Goal: Task Accomplishment & Management: Complete application form

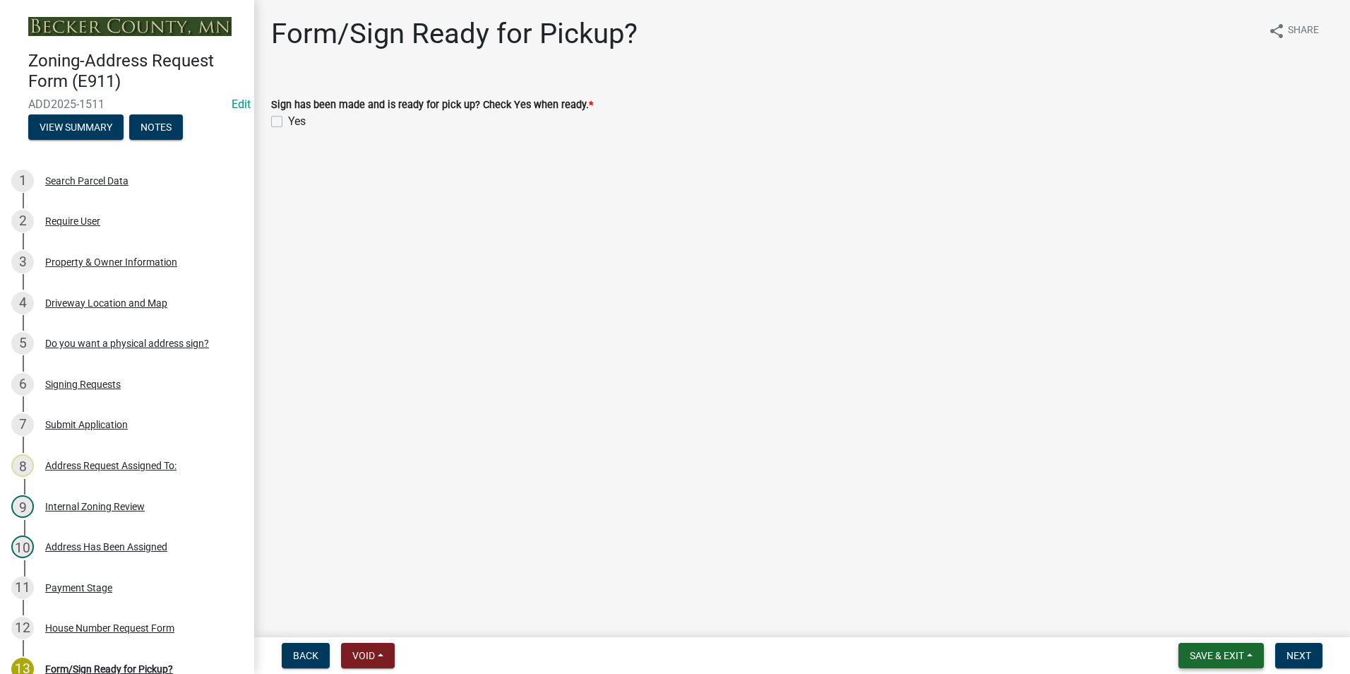
click at [1218, 653] on span "Save & Exit" at bounding box center [1217, 655] width 54 height 11
click at [1200, 588] on button "Save" at bounding box center [1207, 585] width 113 height 34
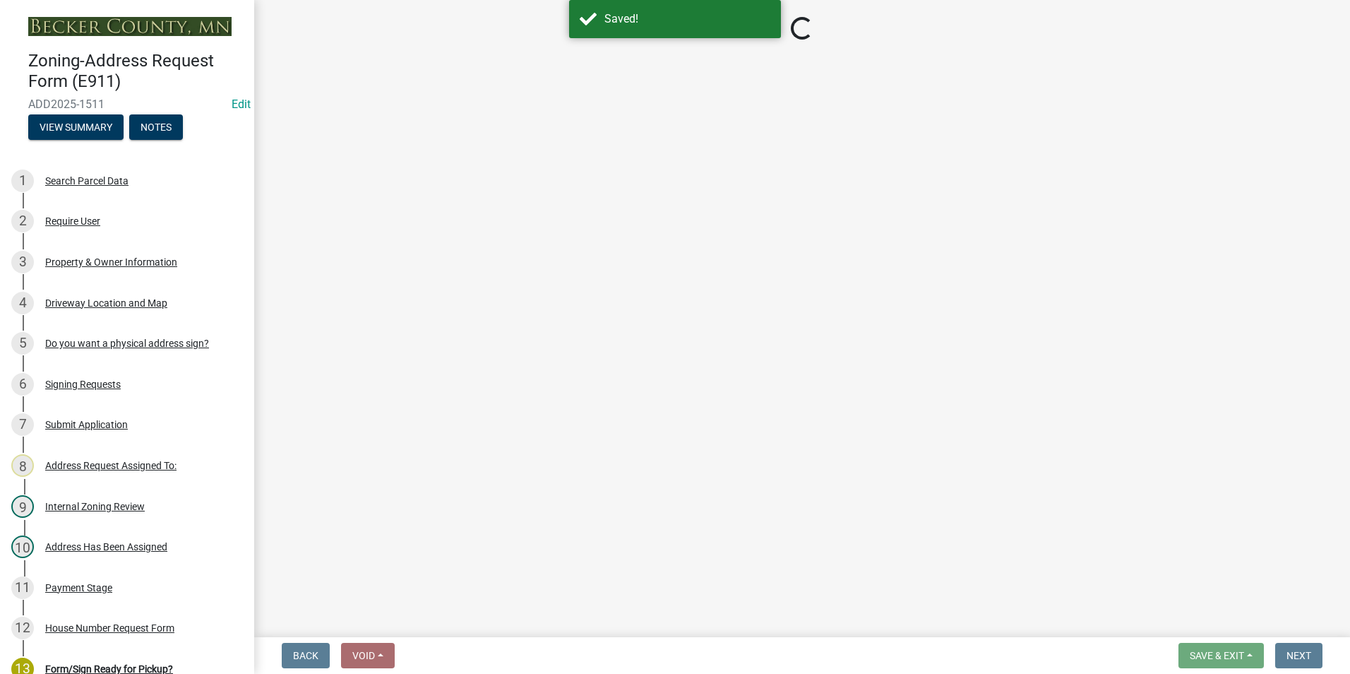
click at [1228, 653] on span "Save & Exit" at bounding box center [1217, 655] width 54 height 11
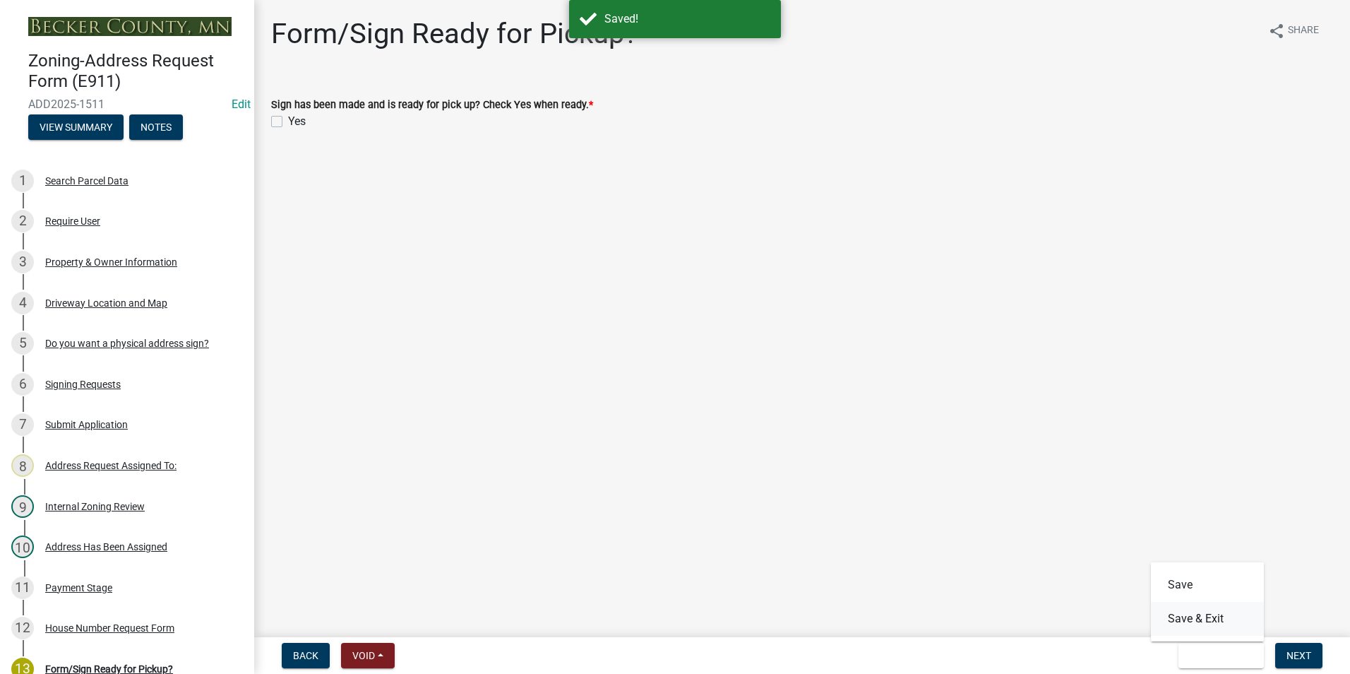
click at [1226, 624] on button "Save & Exit" at bounding box center [1207, 619] width 113 height 34
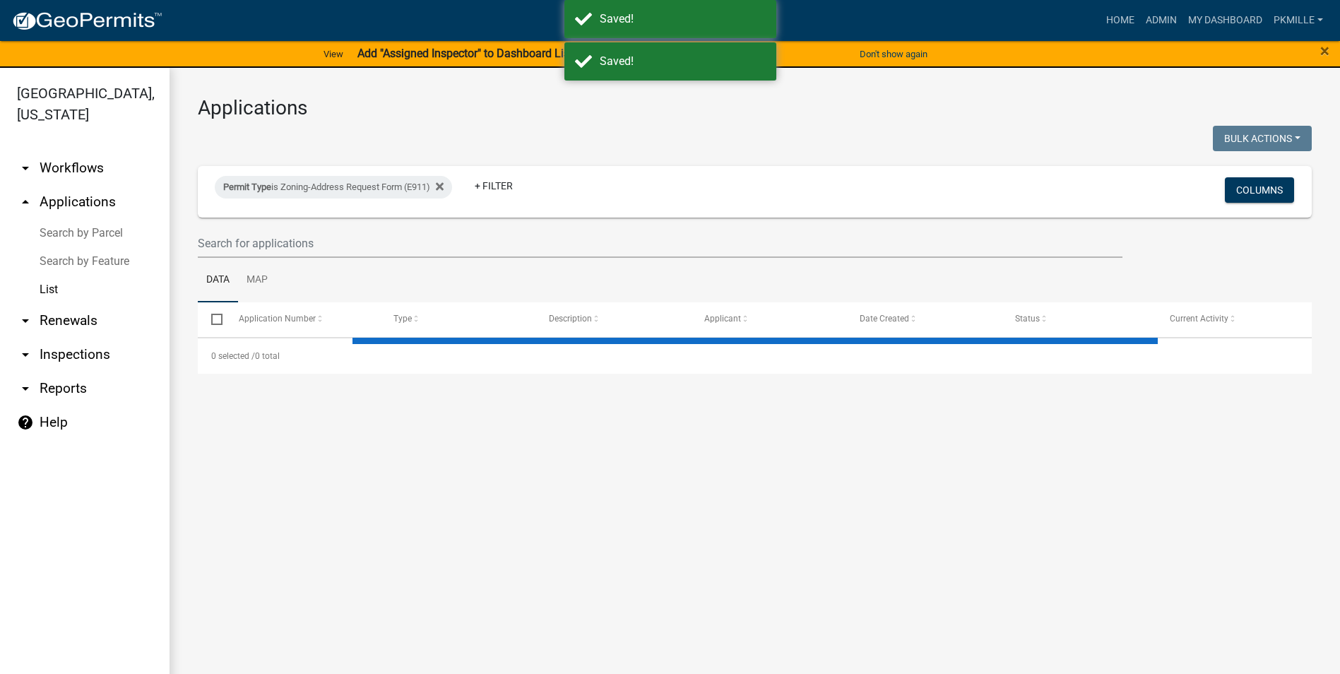
select select "2: 50"
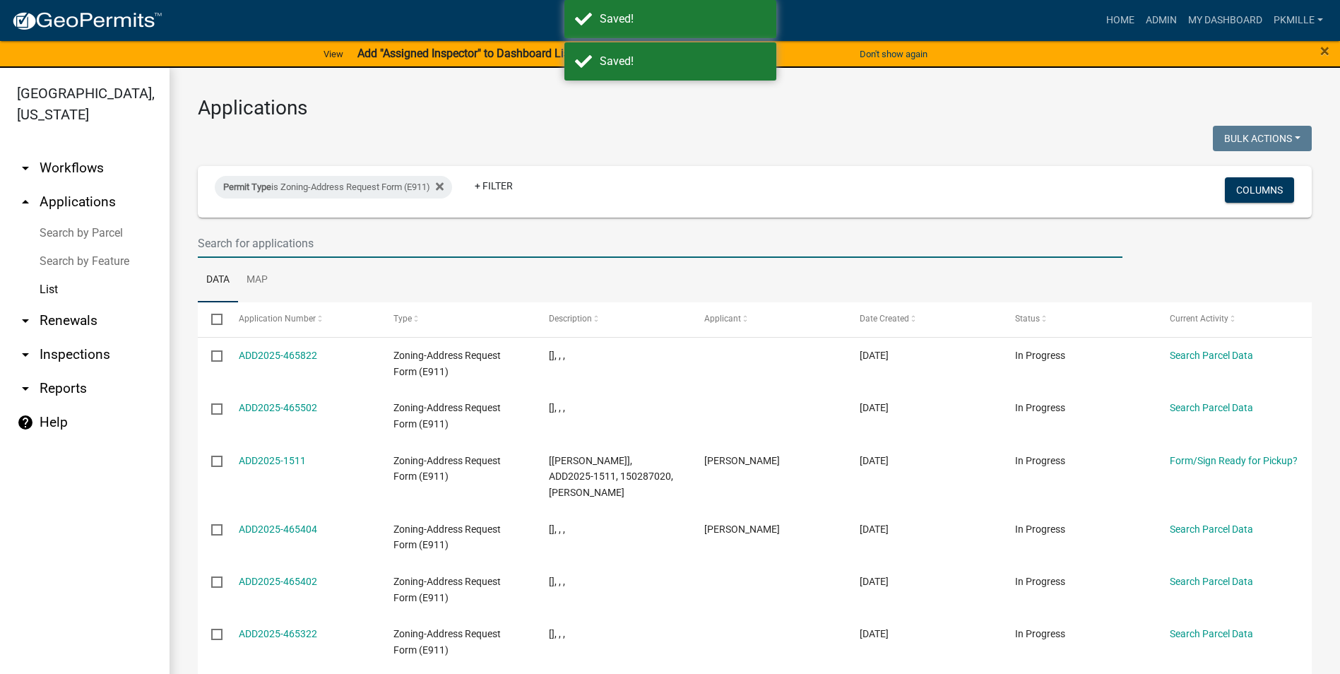
click at [242, 242] on input "text" at bounding box center [660, 243] width 925 height 29
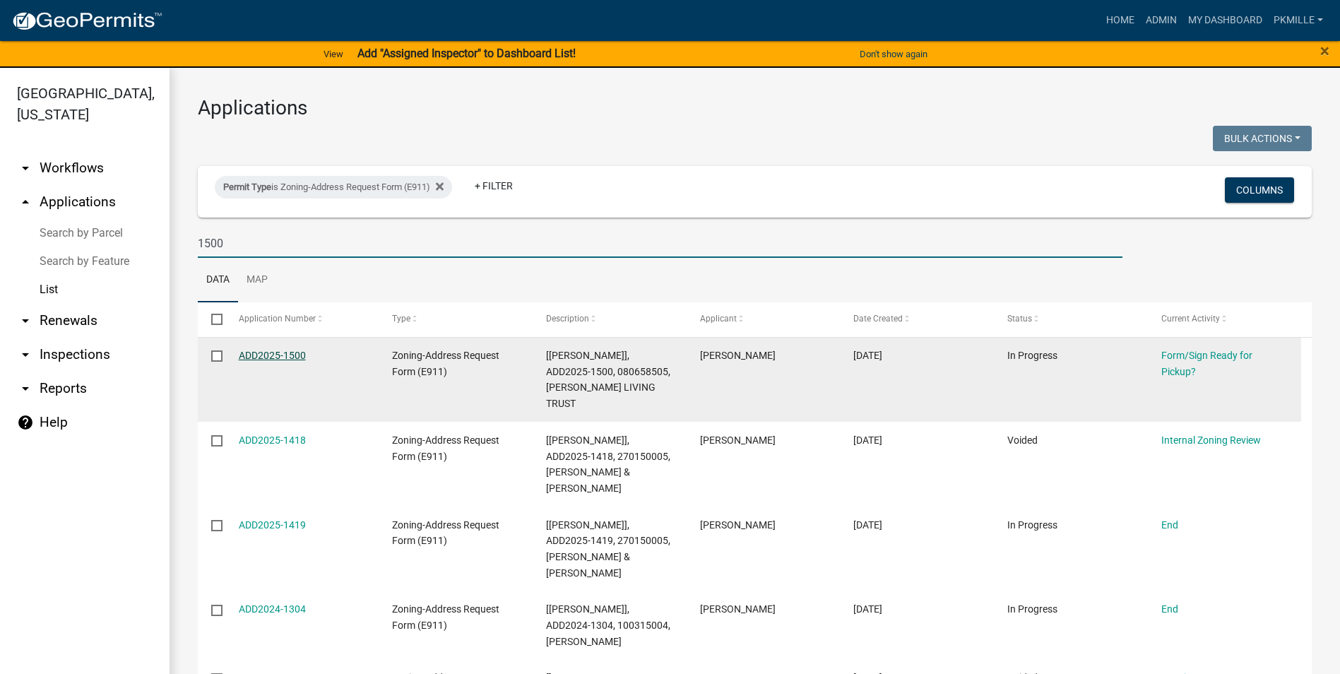
type input "1500"
click at [271, 357] on link "ADD2025-1500" at bounding box center [272, 355] width 67 height 11
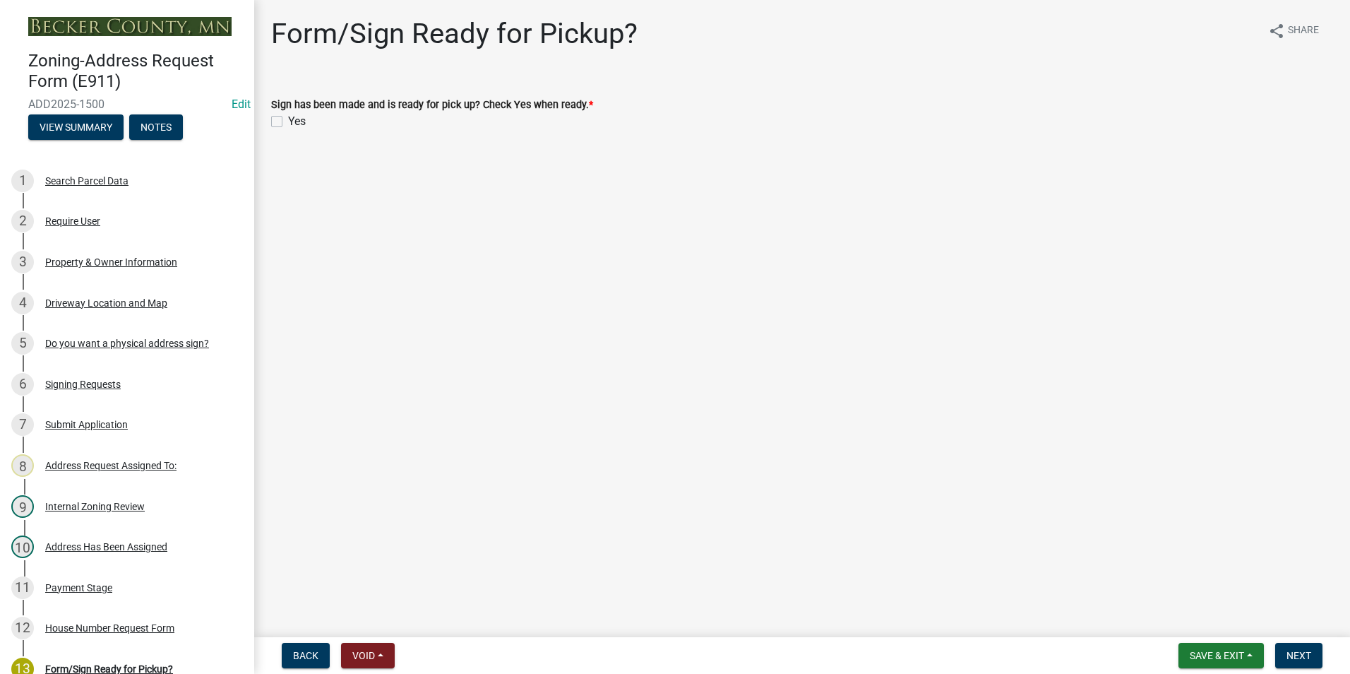
click at [288, 120] on label "Yes" at bounding box center [297, 121] width 18 height 17
click at [288, 120] on input "Yes" at bounding box center [292, 117] width 9 height 9
checkbox input "true"
click at [1201, 648] on button "Save & Exit" at bounding box center [1221, 655] width 85 height 25
click at [1207, 597] on button "Save" at bounding box center [1207, 585] width 113 height 34
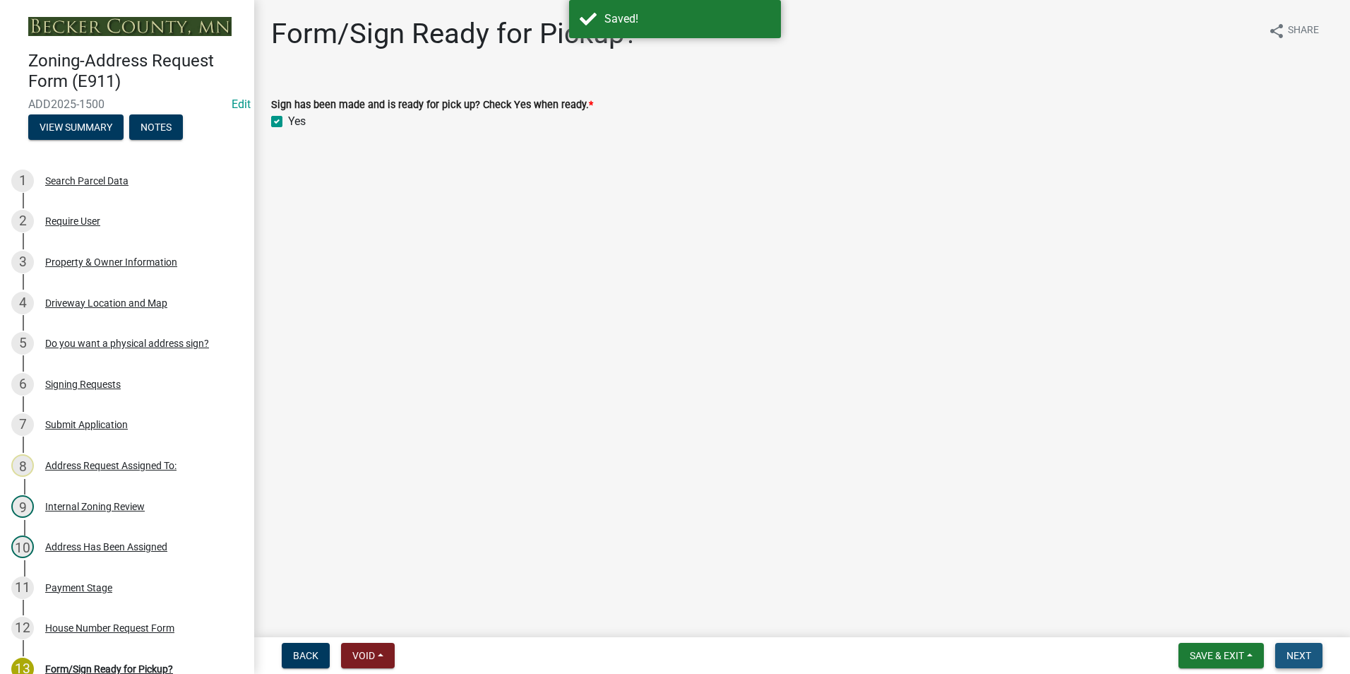
click at [1298, 654] on span "Next" at bounding box center [1299, 655] width 25 height 11
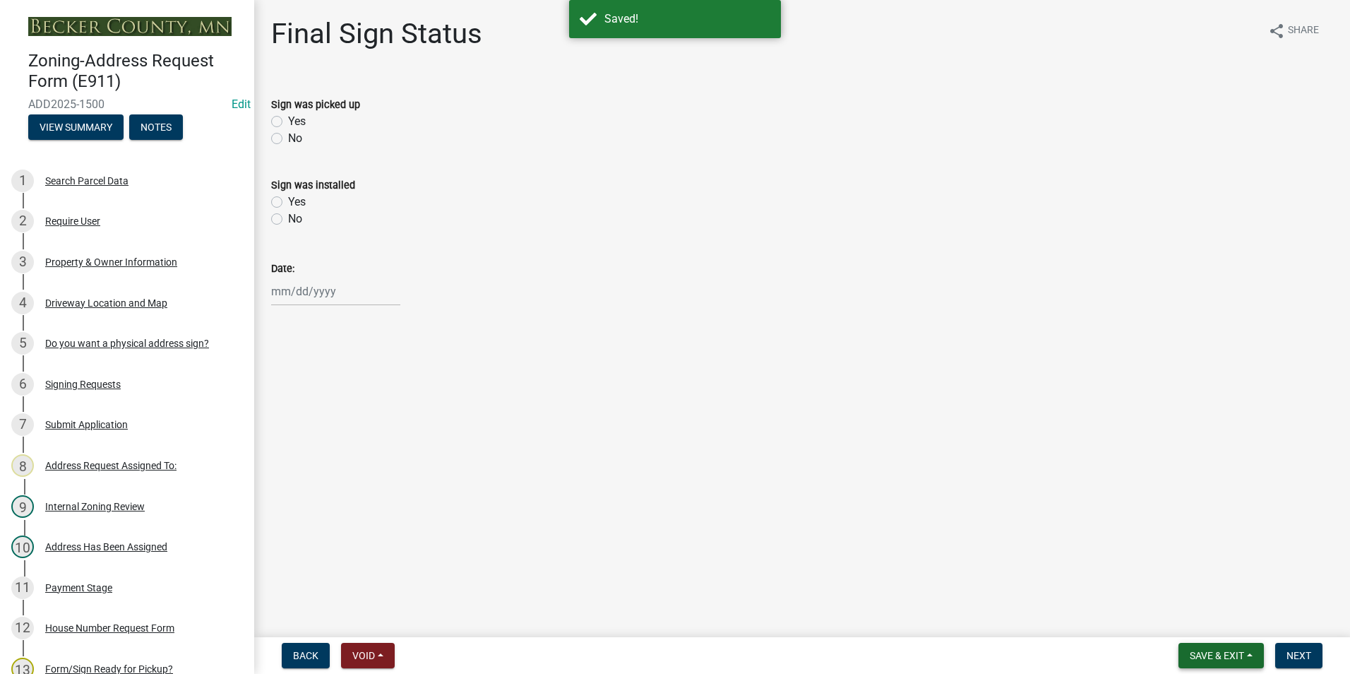
click at [1241, 655] on span "Save & Exit" at bounding box center [1217, 655] width 54 height 11
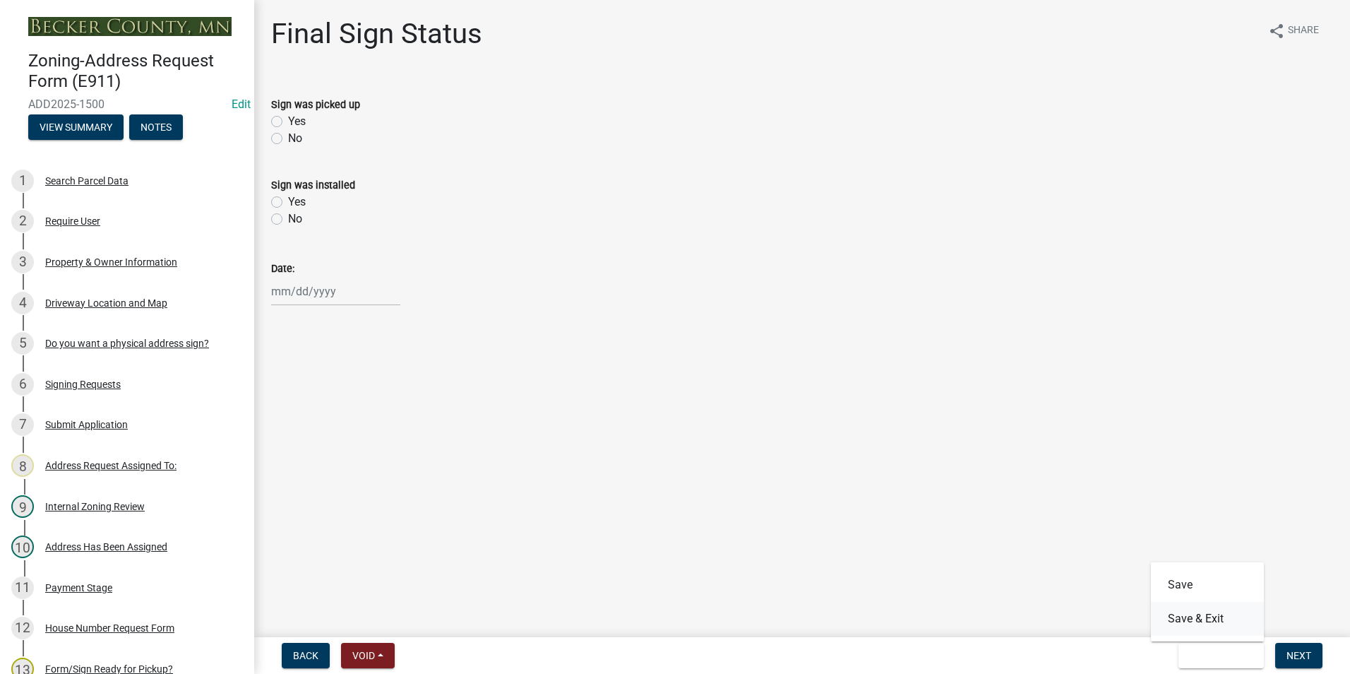
click at [1221, 622] on button "Save & Exit" at bounding box center [1207, 619] width 113 height 34
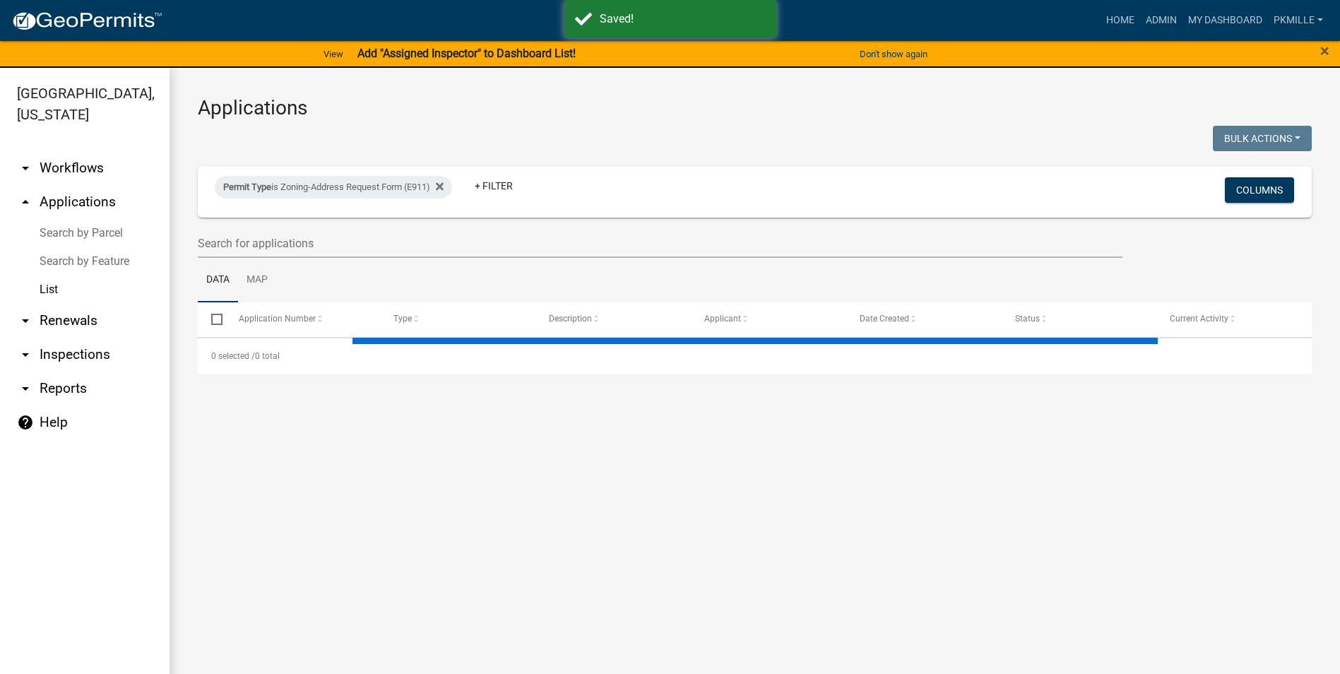
select select "2: 50"
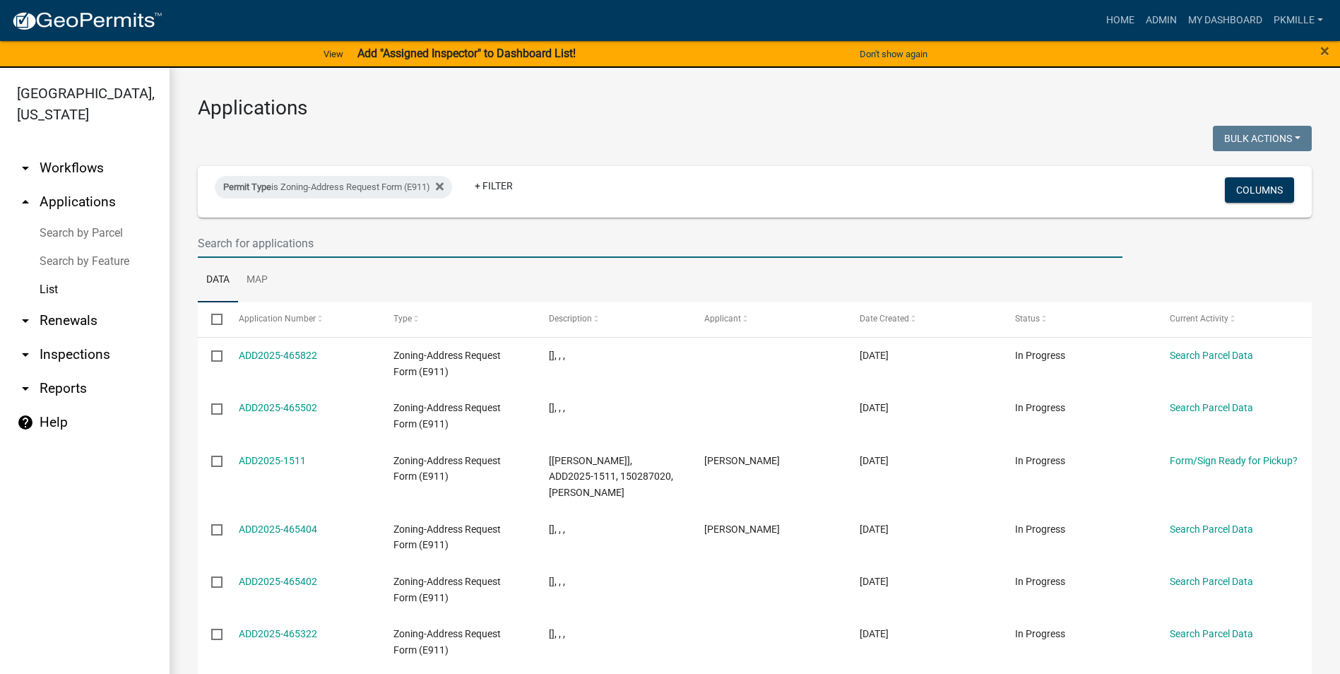
click at [354, 237] on input "text" at bounding box center [660, 243] width 925 height 29
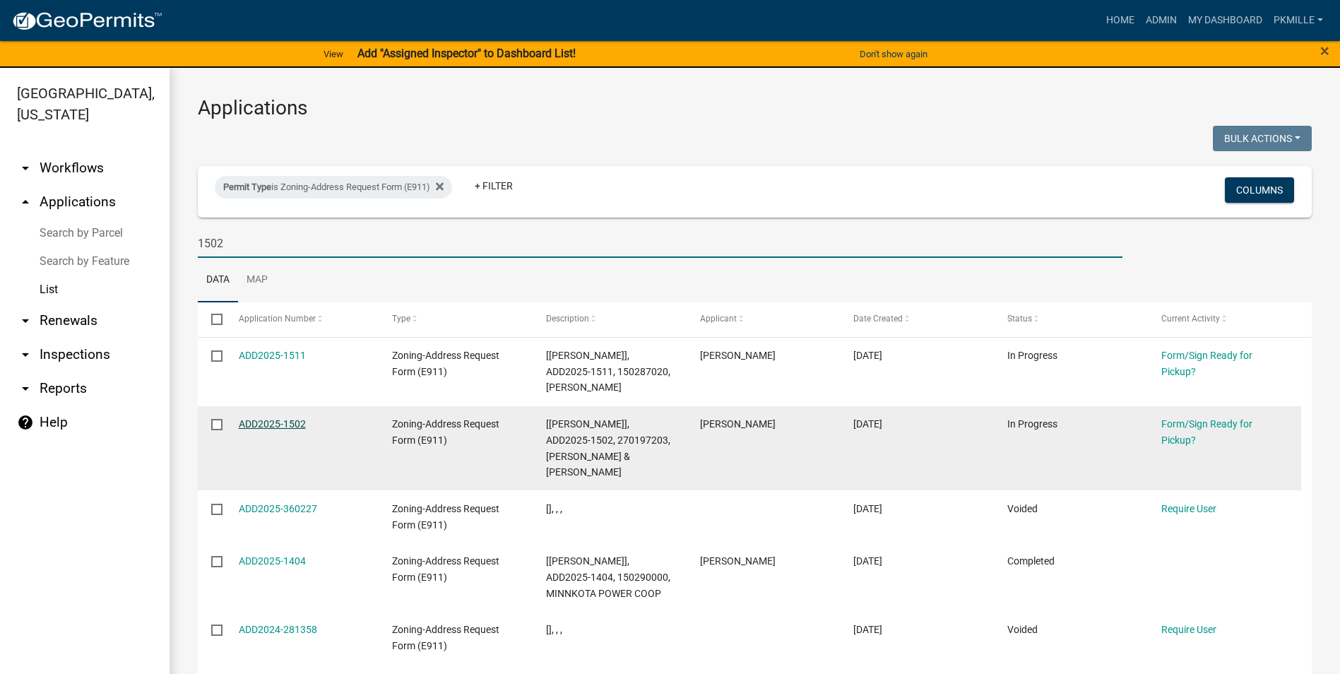
type input "1502"
click at [260, 422] on link "ADD2025-1502" at bounding box center [272, 423] width 67 height 11
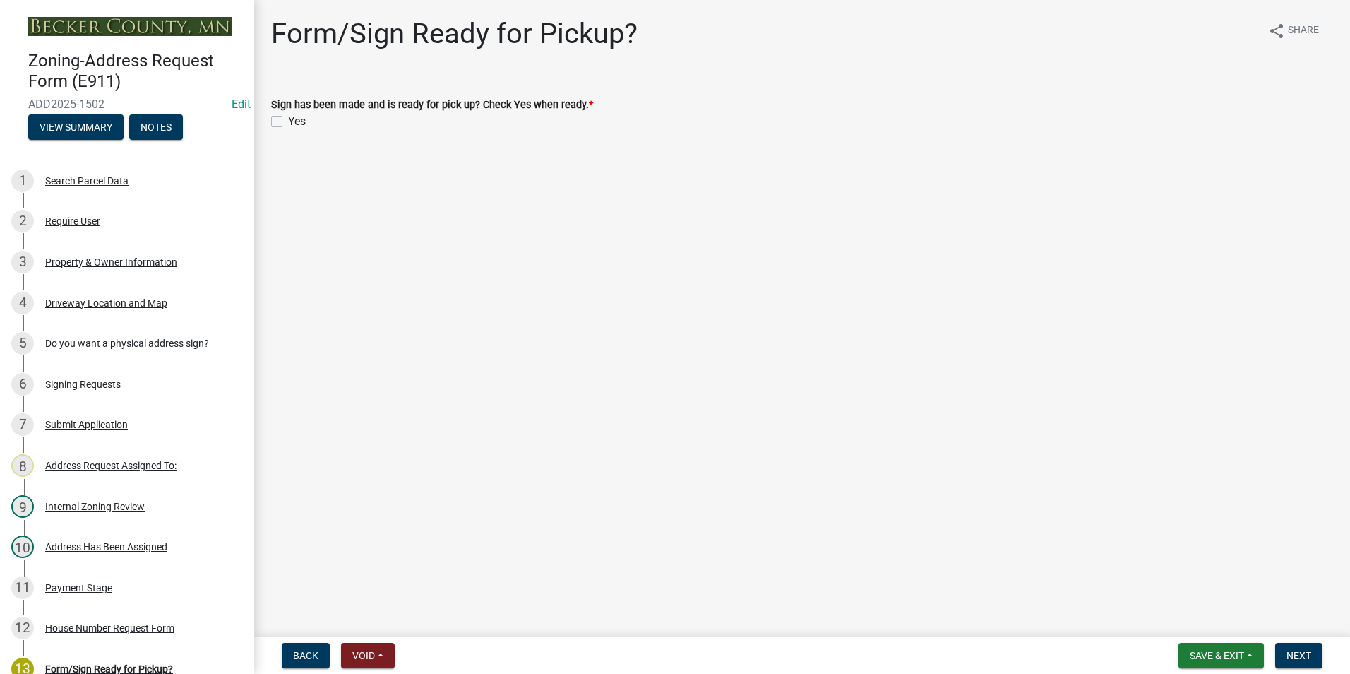
click at [288, 119] on label "Yes" at bounding box center [297, 121] width 18 height 17
click at [288, 119] on input "Yes" at bounding box center [292, 117] width 9 height 9
checkbox input "true"
click at [1221, 650] on span "Save & Exit" at bounding box center [1217, 655] width 54 height 11
click at [1187, 576] on button "Save" at bounding box center [1207, 585] width 113 height 34
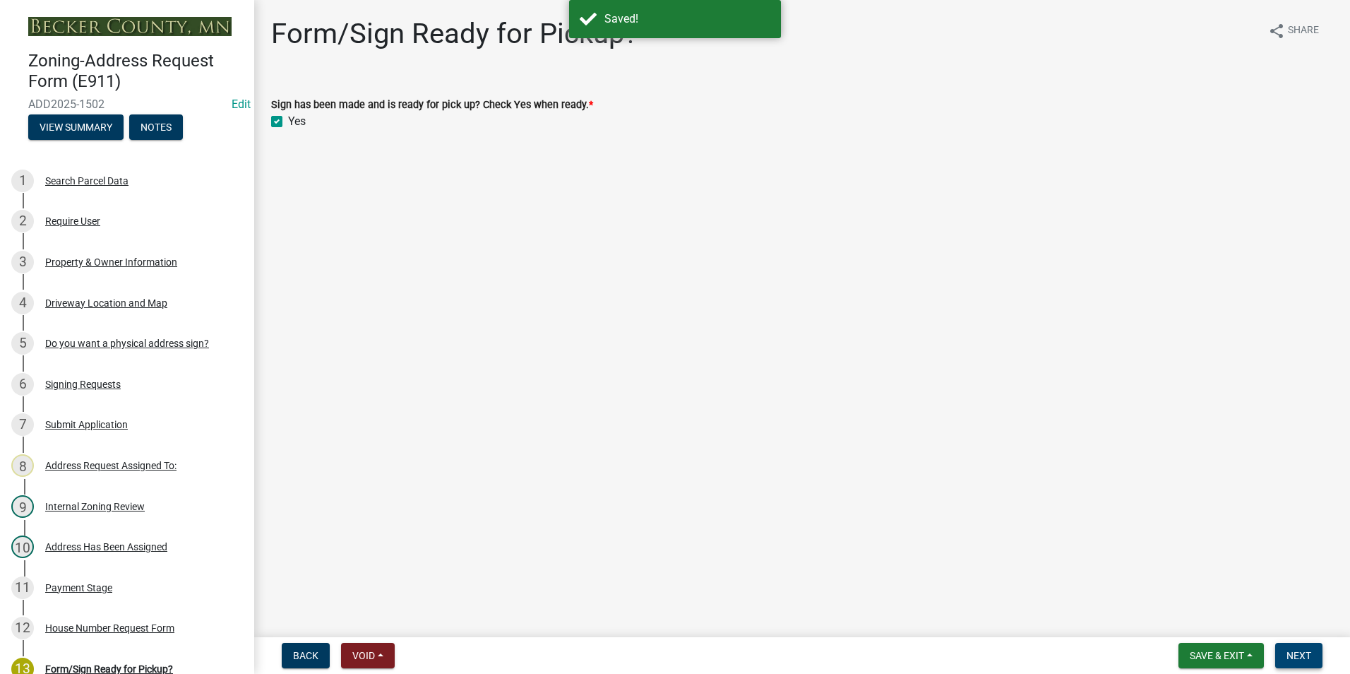
click at [1299, 655] on span "Next" at bounding box center [1299, 655] width 25 height 11
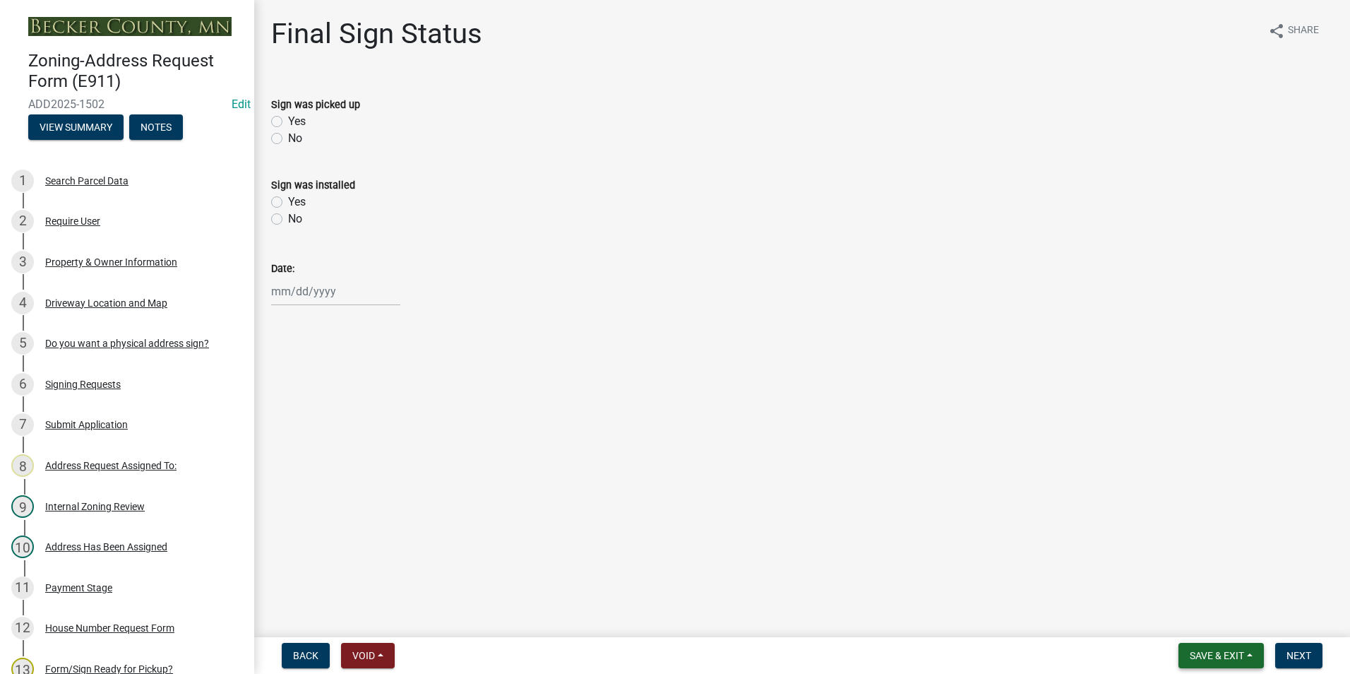
click at [1215, 653] on span "Save & Exit" at bounding box center [1217, 655] width 54 height 11
click at [1212, 627] on button "Save & Exit" at bounding box center [1207, 619] width 113 height 34
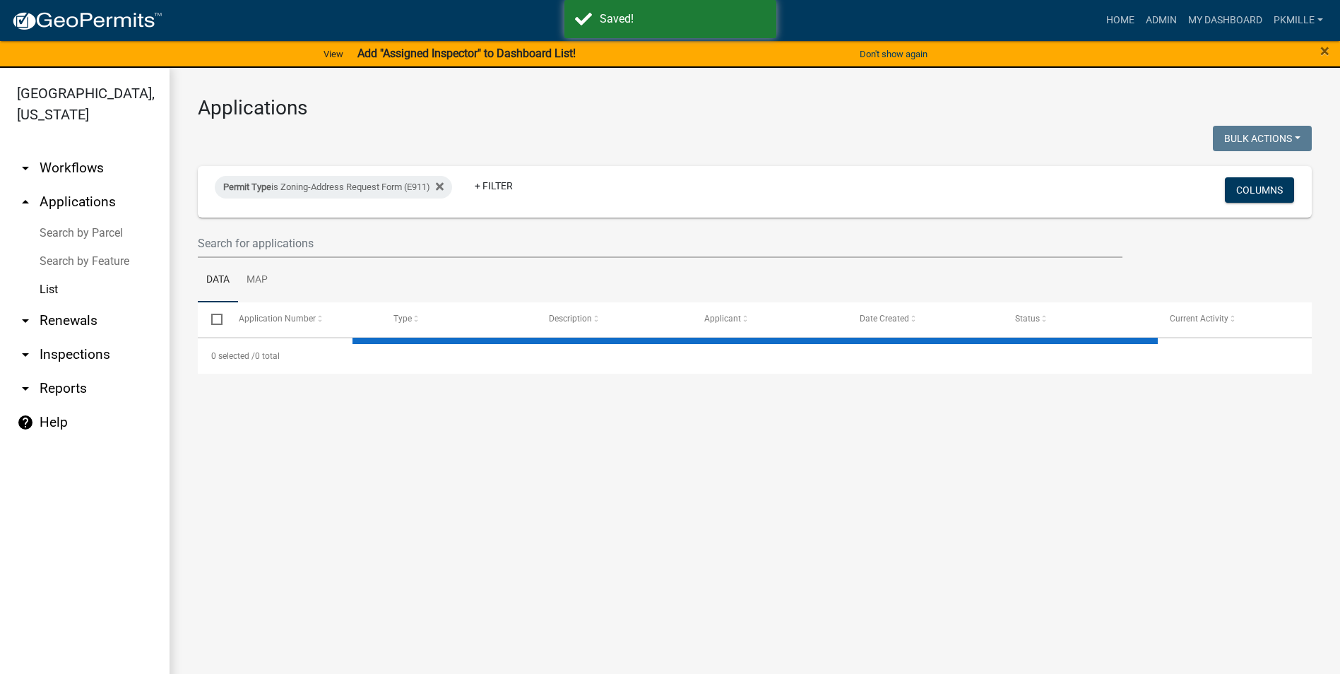
select select "2: 50"
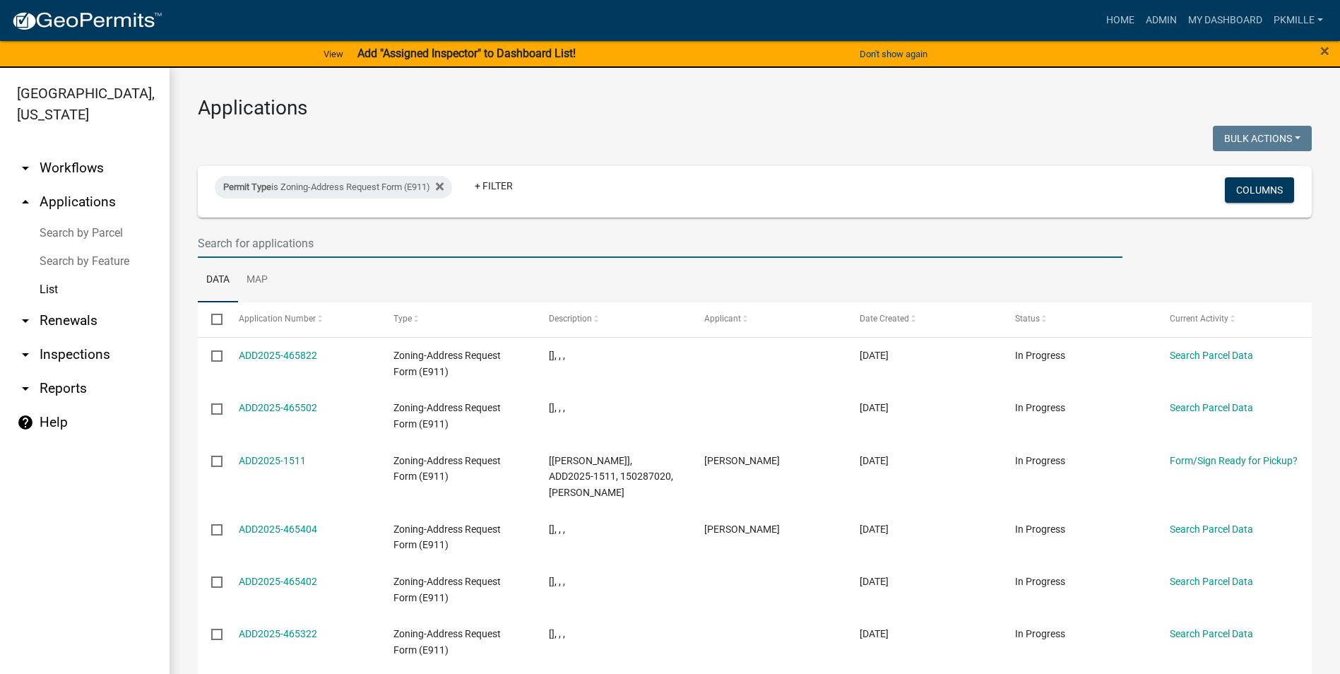
click at [311, 242] on input "text" at bounding box center [660, 243] width 925 height 29
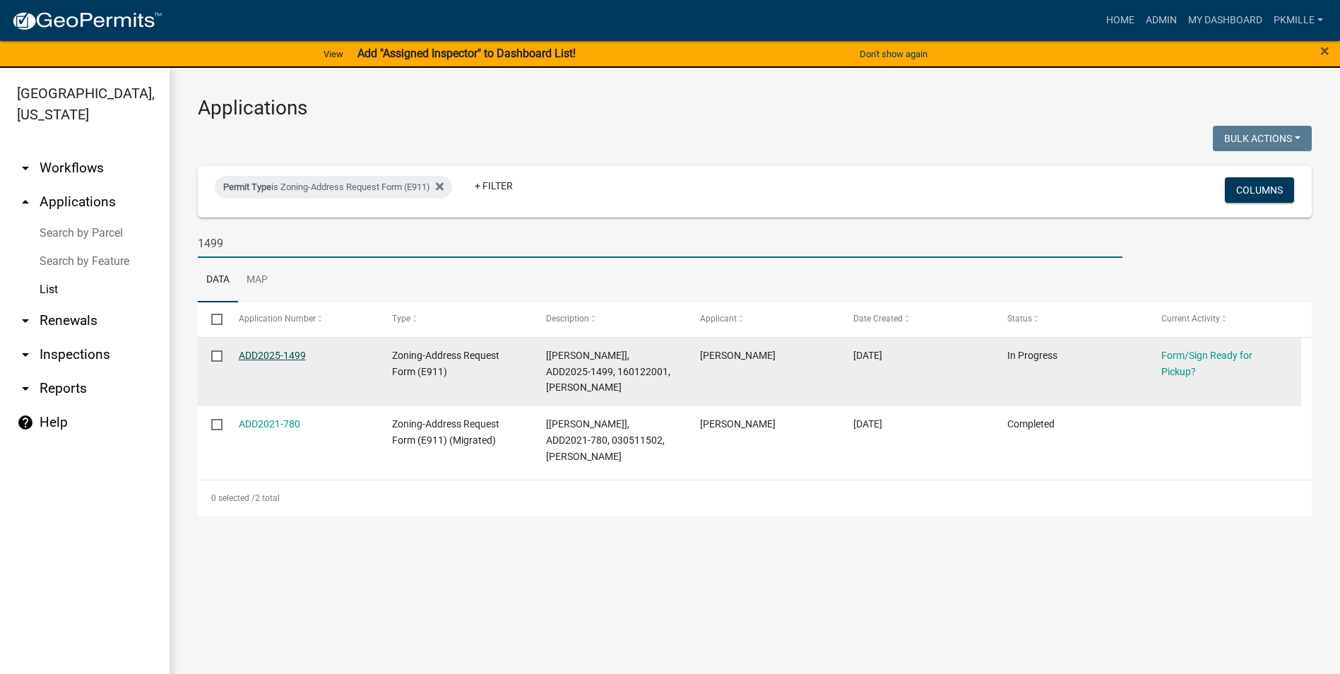
type input "1499"
click at [281, 355] on link "ADD2025-1499" at bounding box center [272, 355] width 67 height 11
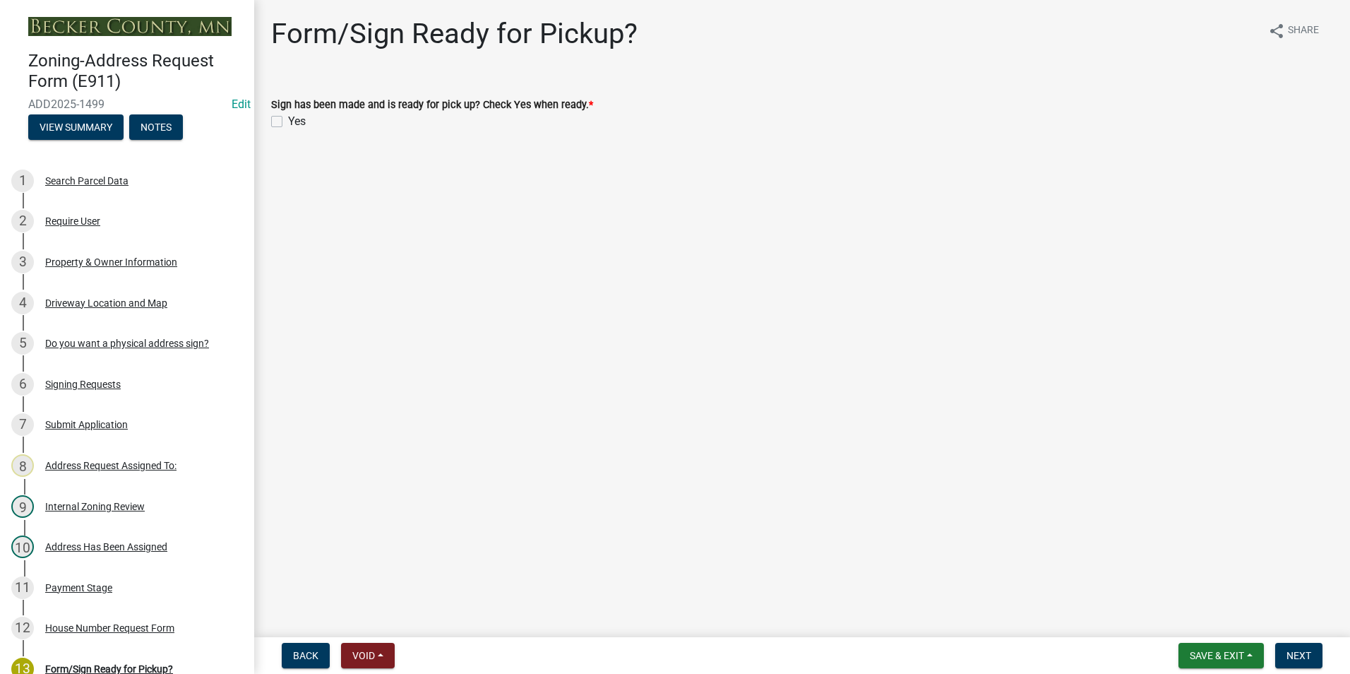
click at [288, 123] on label "Yes" at bounding box center [297, 121] width 18 height 17
click at [288, 122] on input "Yes" at bounding box center [292, 117] width 9 height 9
checkbox input "true"
click at [1204, 653] on span "Save & Exit" at bounding box center [1217, 655] width 54 height 11
click at [1189, 591] on button "Save" at bounding box center [1207, 585] width 113 height 34
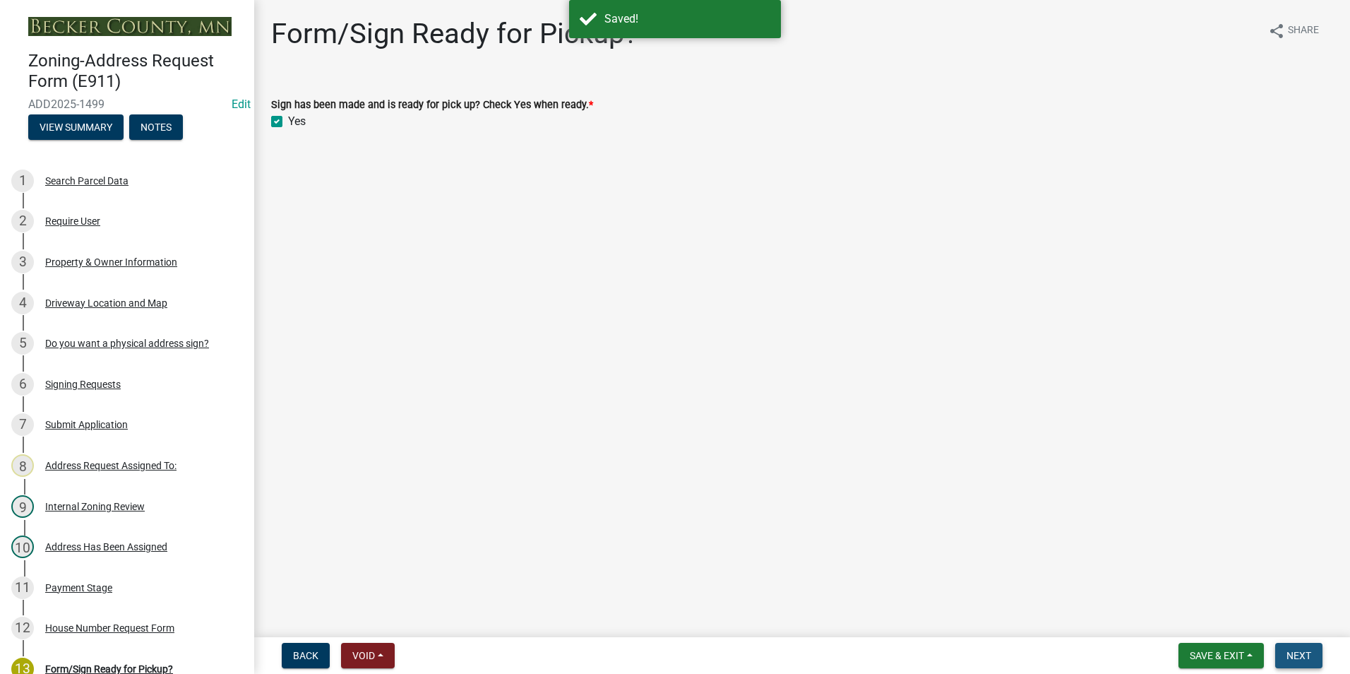
click at [1286, 651] on button "Next" at bounding box center [1299, 655] width 47 height 25
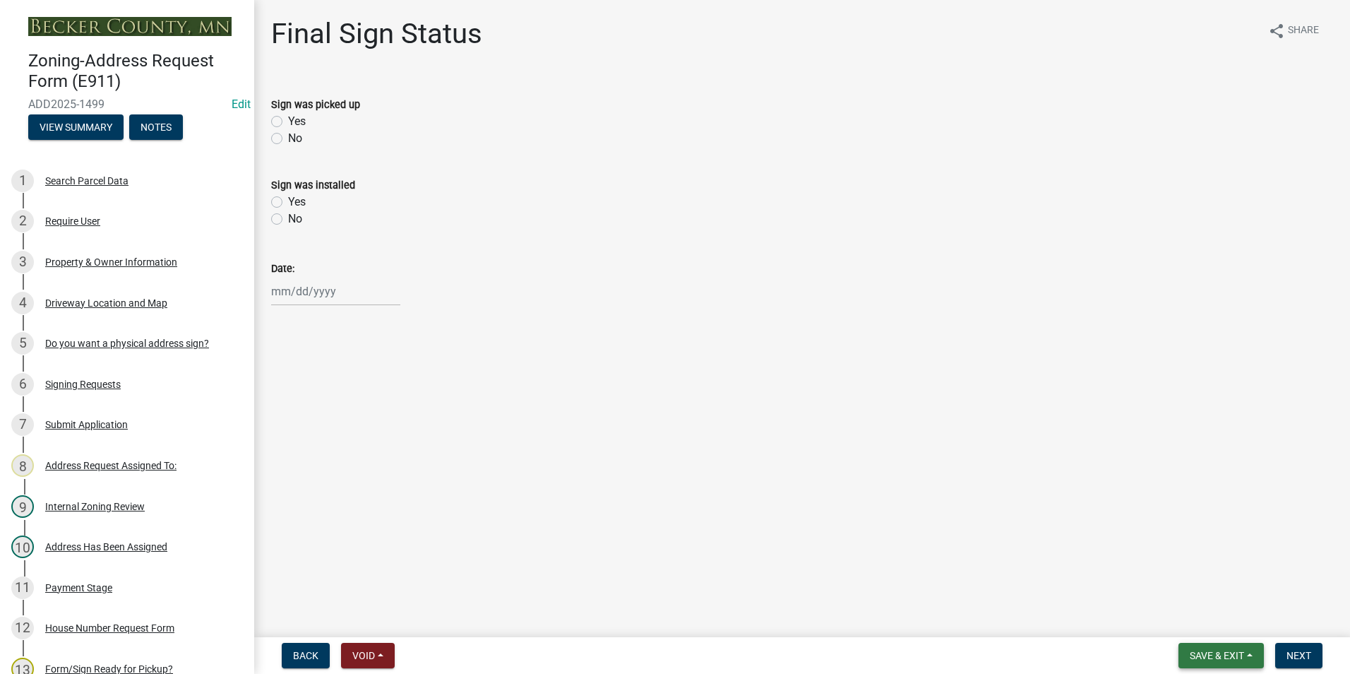
click at [1191, 655] on span "Save & Exit" at bounding box center [1217, 655] width 54 height 11
click at [1187, 618] on button "Save & Exit" at bounding box center [1207, 619] width 113 height 34
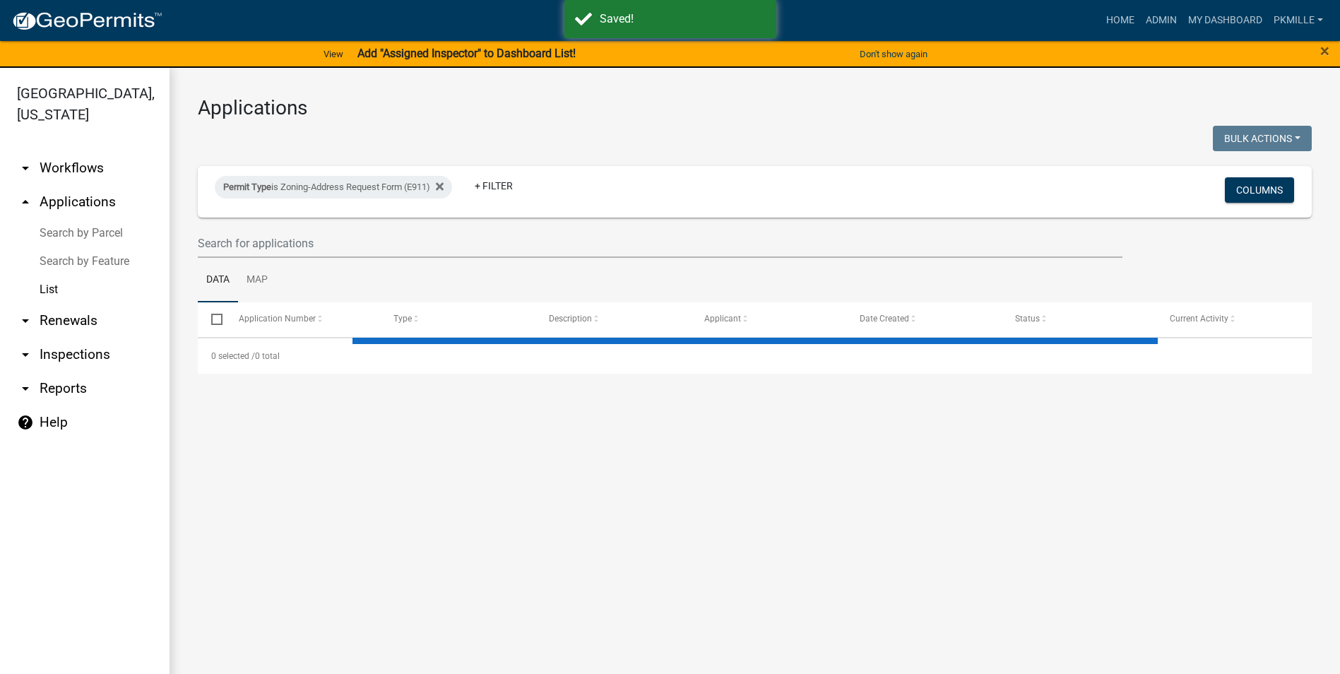
select select "2: 50"
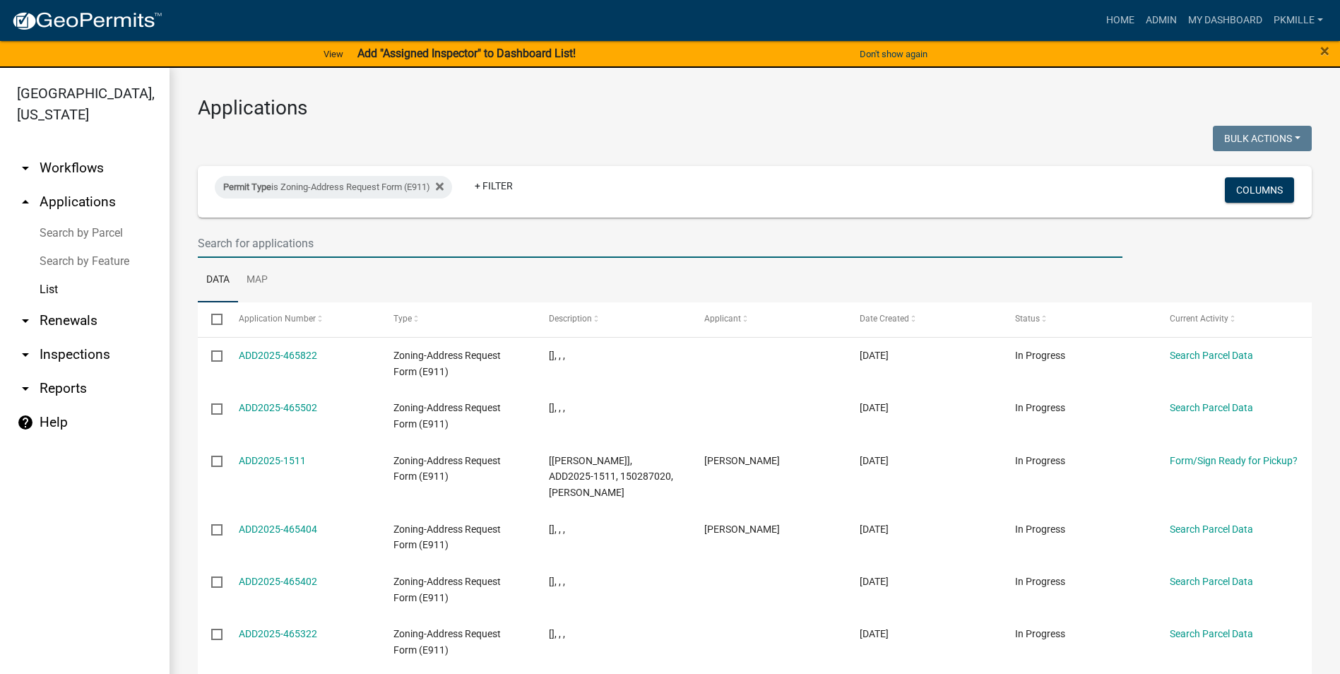
click at [220, 229] on input "text" at bounding box center [660, 243] width 925 height 29
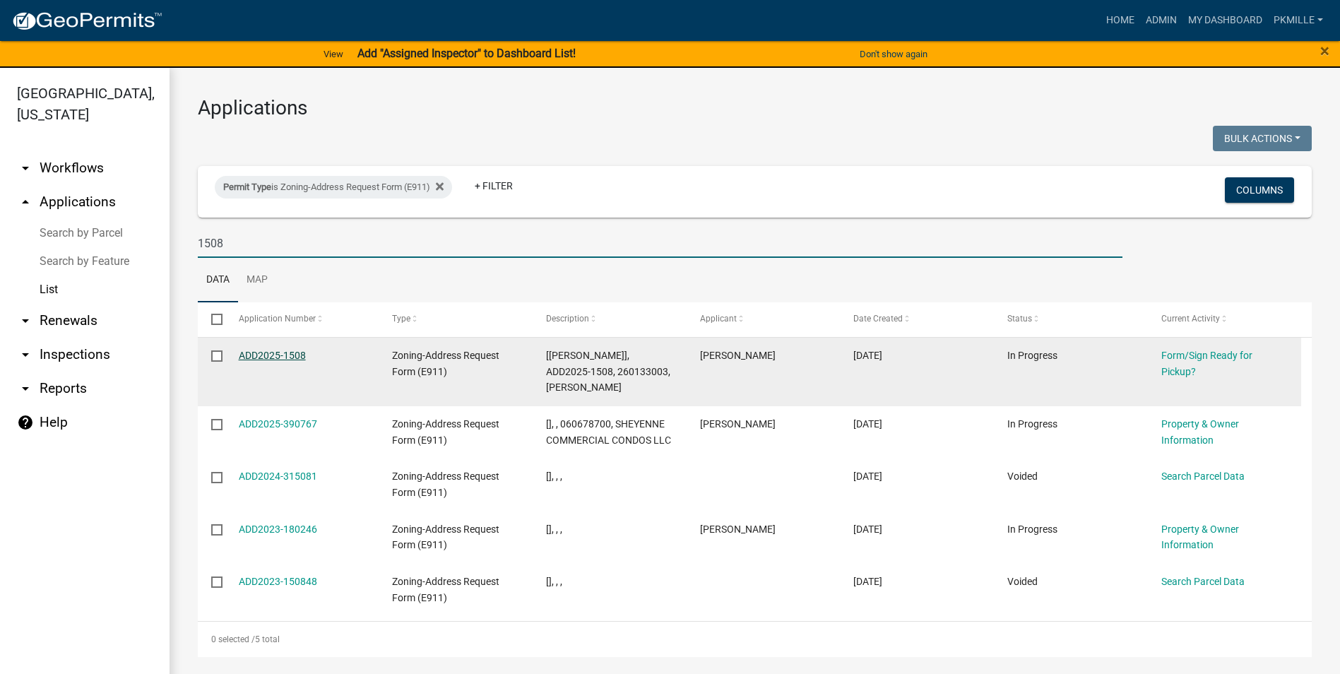
type input "1508"
click at [292, 360] on link "ADD2025-1508" at bounding box center [272, 355] width 67 height 11
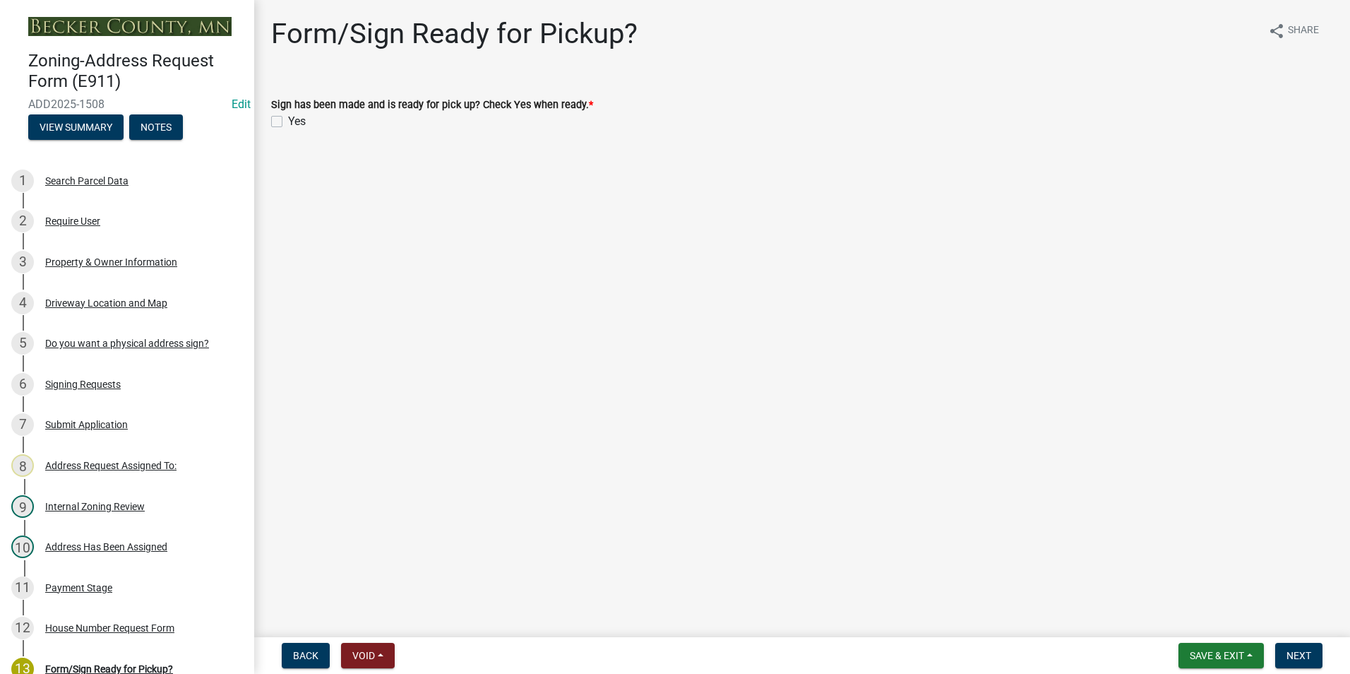
click at [288, 116] on label "Yes" at bounding box center [297, 121] width 18 height 17
click at [288, 116] on input "Yes" at bounding box center [292, 117] width 9 height 9
checkbox input "true"
click at [1211, 651] on span "Save & Exit" at bounding box center [1217, 655] width 54 height 11
click at [1198, 580] on button "Save" at bounding box center [1207, 585] width 113 height 34
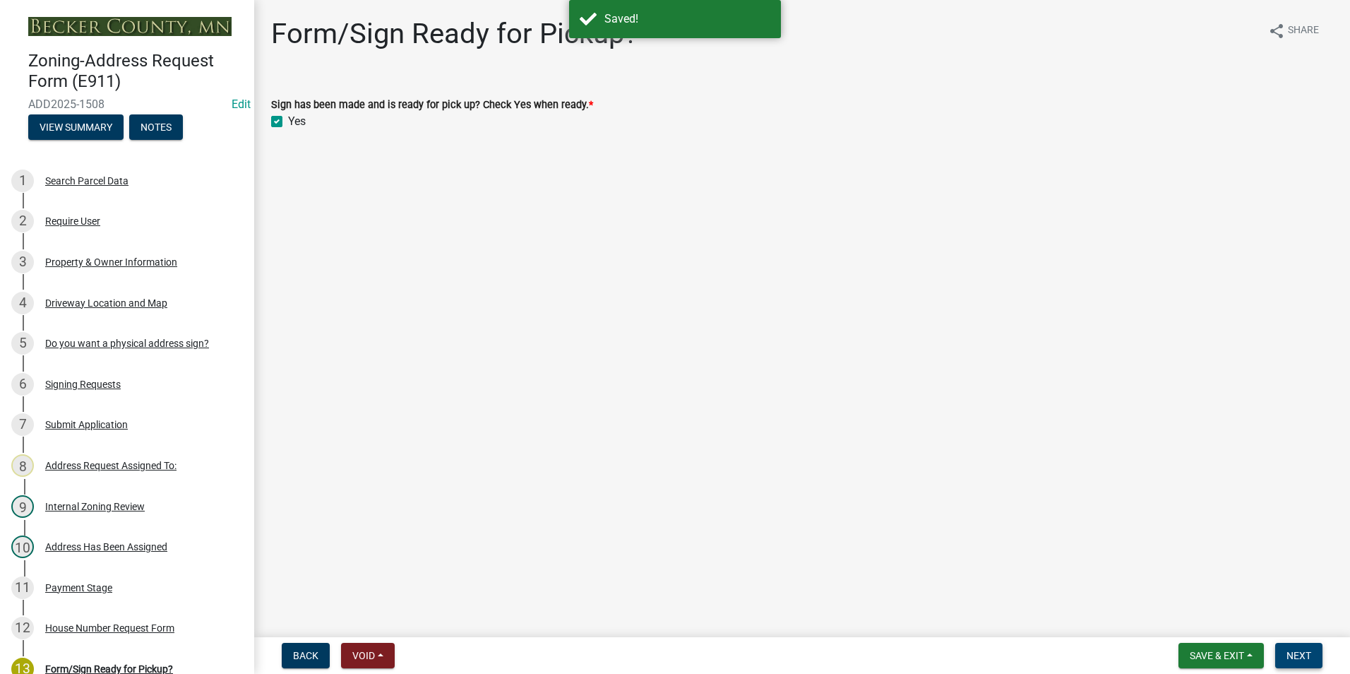
click at [1319, 660] on button "Next" at bounding box center [1299, 655] width 47 height 25
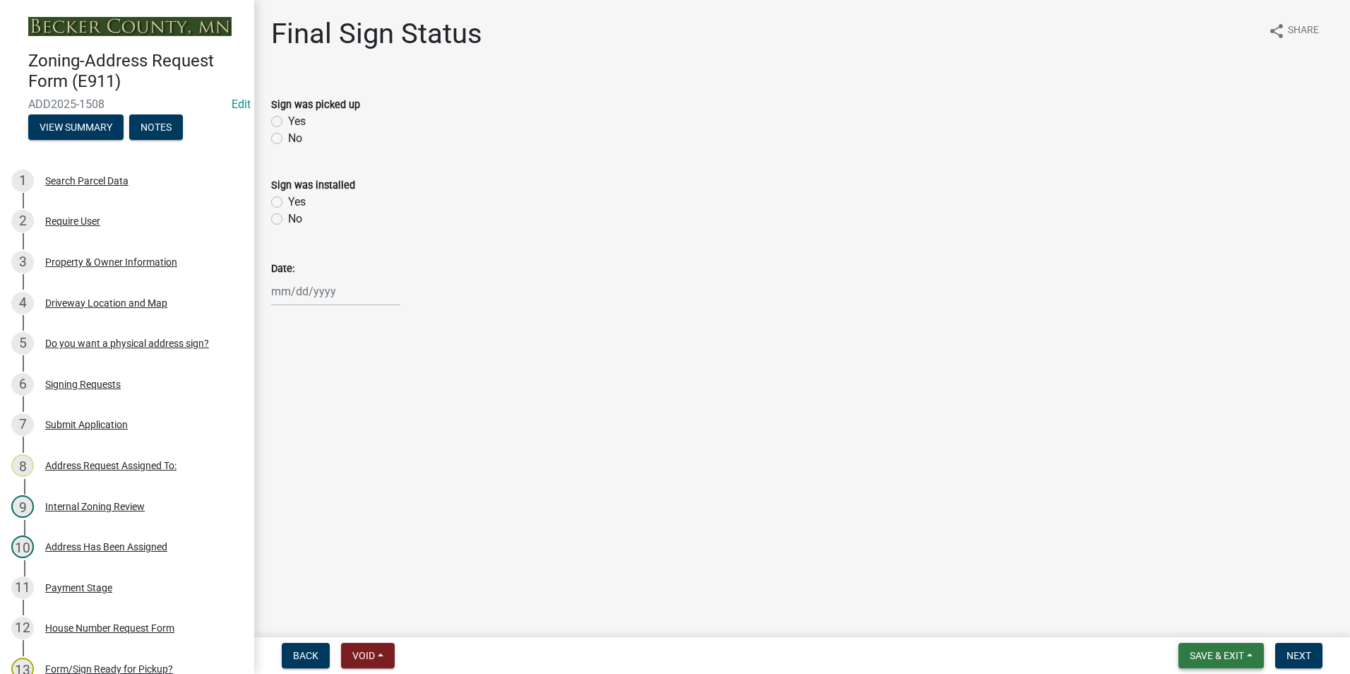
click at [1218, 650] on span "Save & Exit" at bounding box center [1217, 655] width 54 height 11
click at [1211, 612] on button "Save & Exit" at bounding box center [1207, 619] width 113 height 34
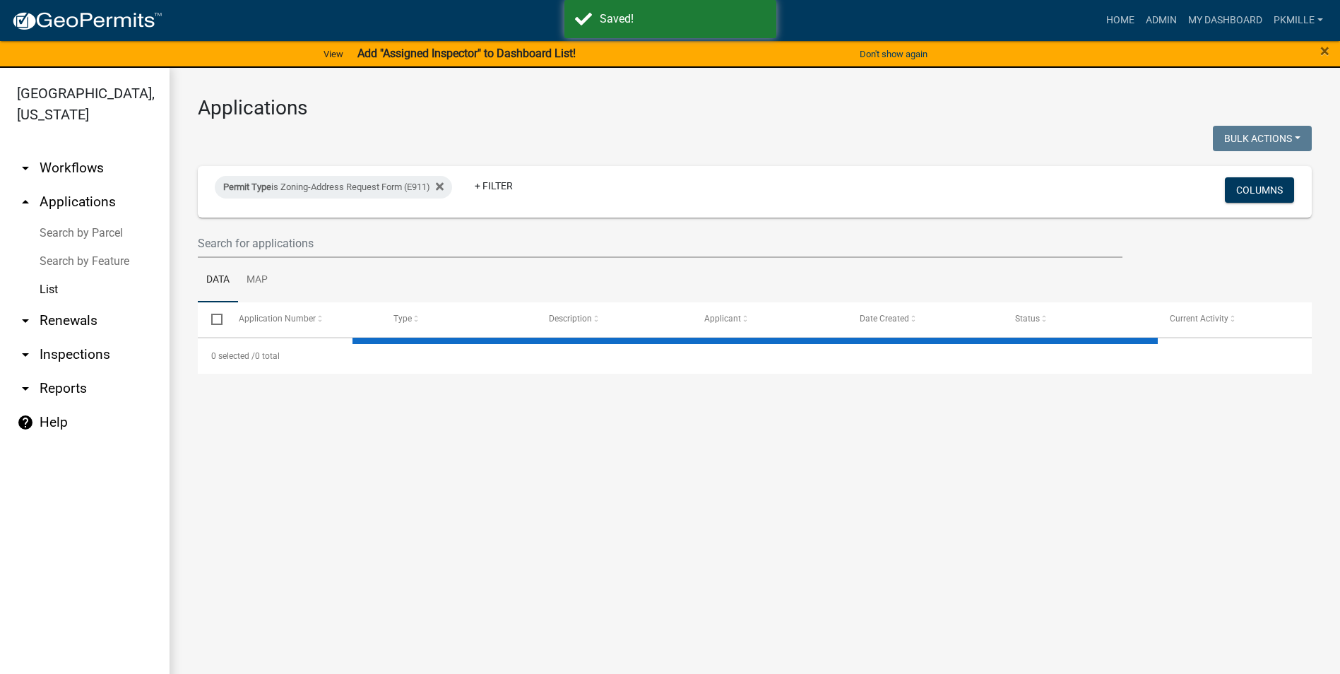
select select "2: 50"
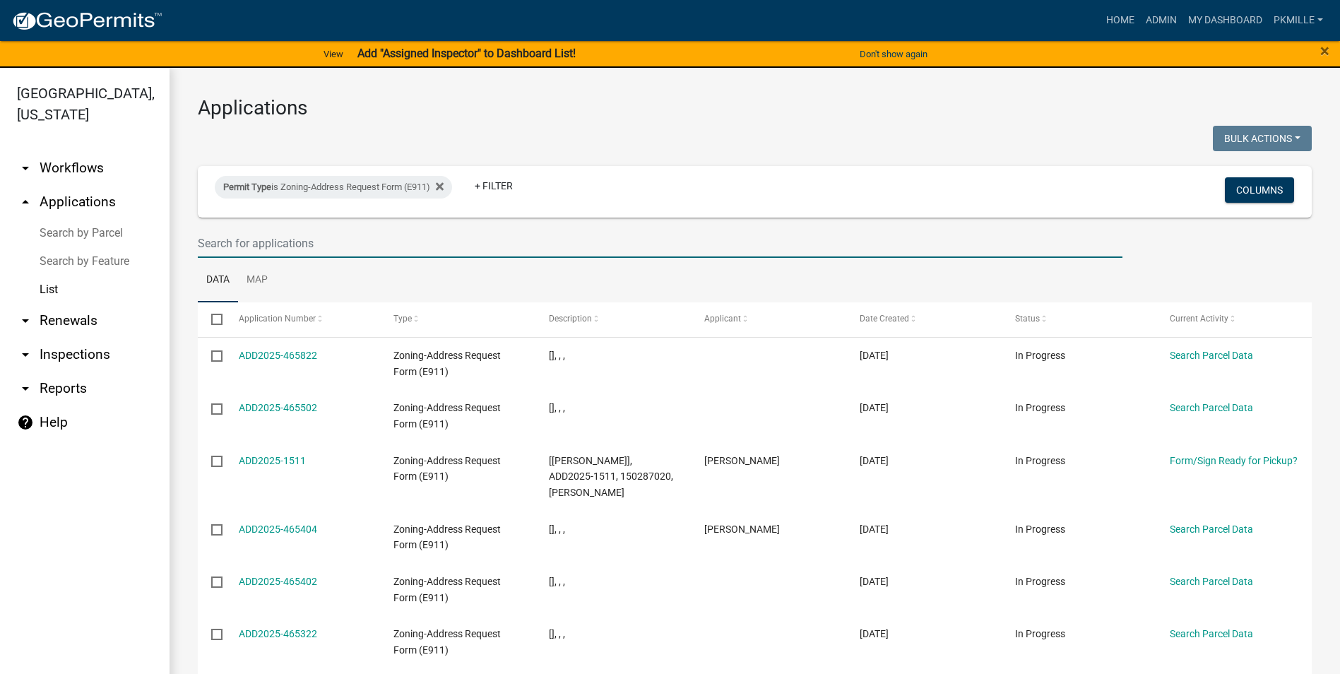
click at [310, 246] on input "text" at bounding box center [660, 243] width 925 height 29
type input "1479"
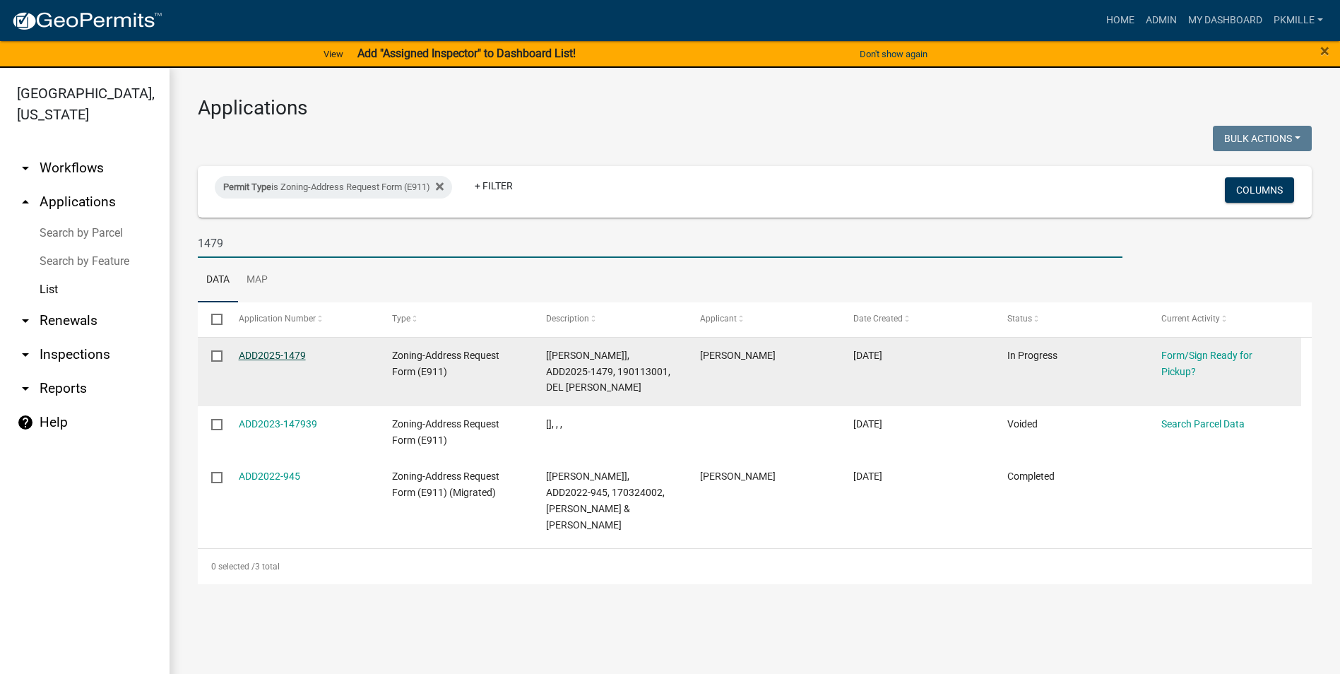
click at [295, 359] on link "ADD2025-1479" at bounding box center [272, 355] width 67 height 11
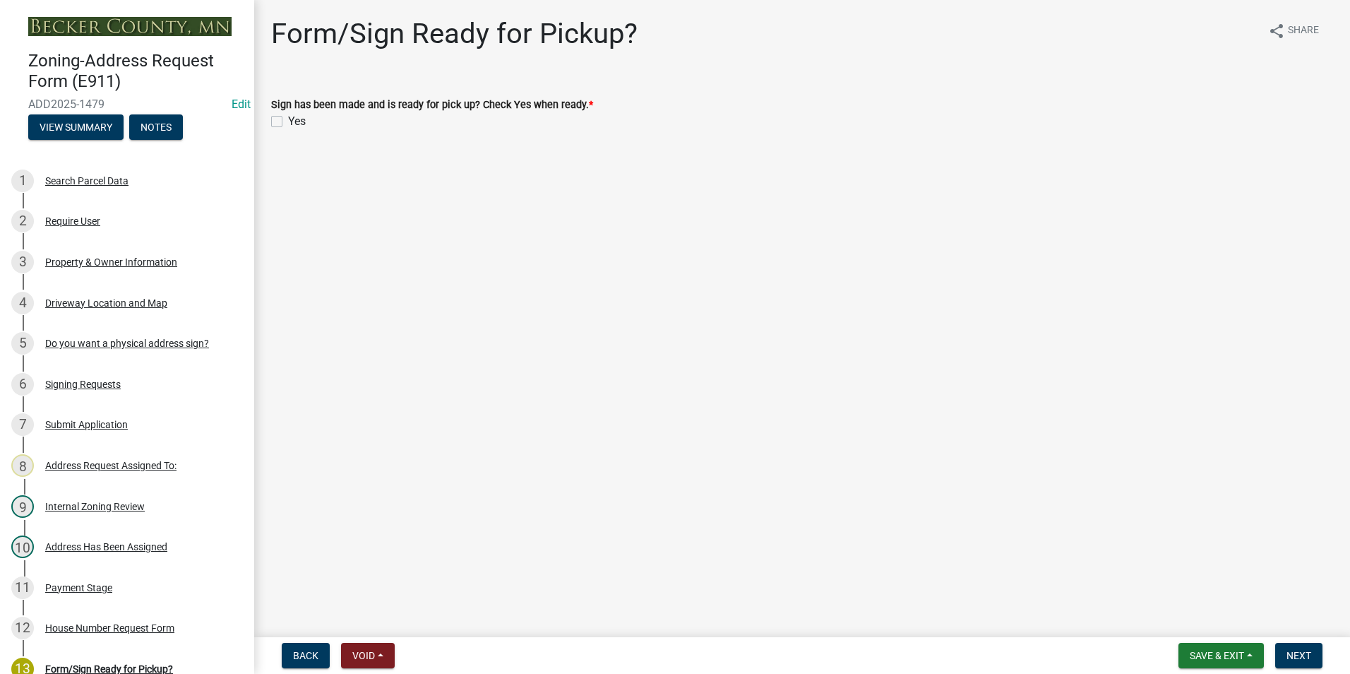
click at [288, 121] on label "Yes" at bounding box center [297, 121] width 18 height 17
click at [288, 121] on input "Yes" at bounding box center [292, 117] width 9 height 9
checkbox input "true"
click at [1228, 643] on button "Save & Exit" at bounding box center [1221, 655] width 85 height 25
click at [1203, 587] on button "Save" at bounding box center [1207, 585] width 113 height 34
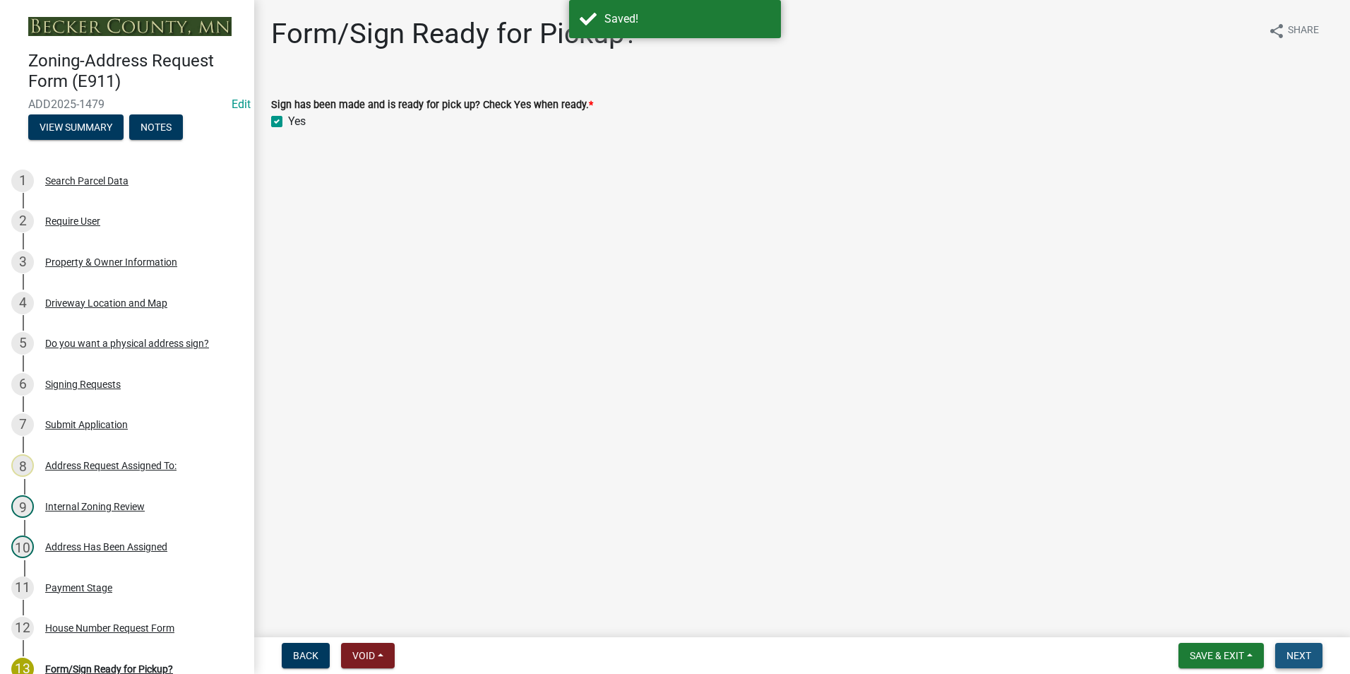
click at [1307, 655] on span "Next" at bounding box center [1299, 655] width 25 height 11
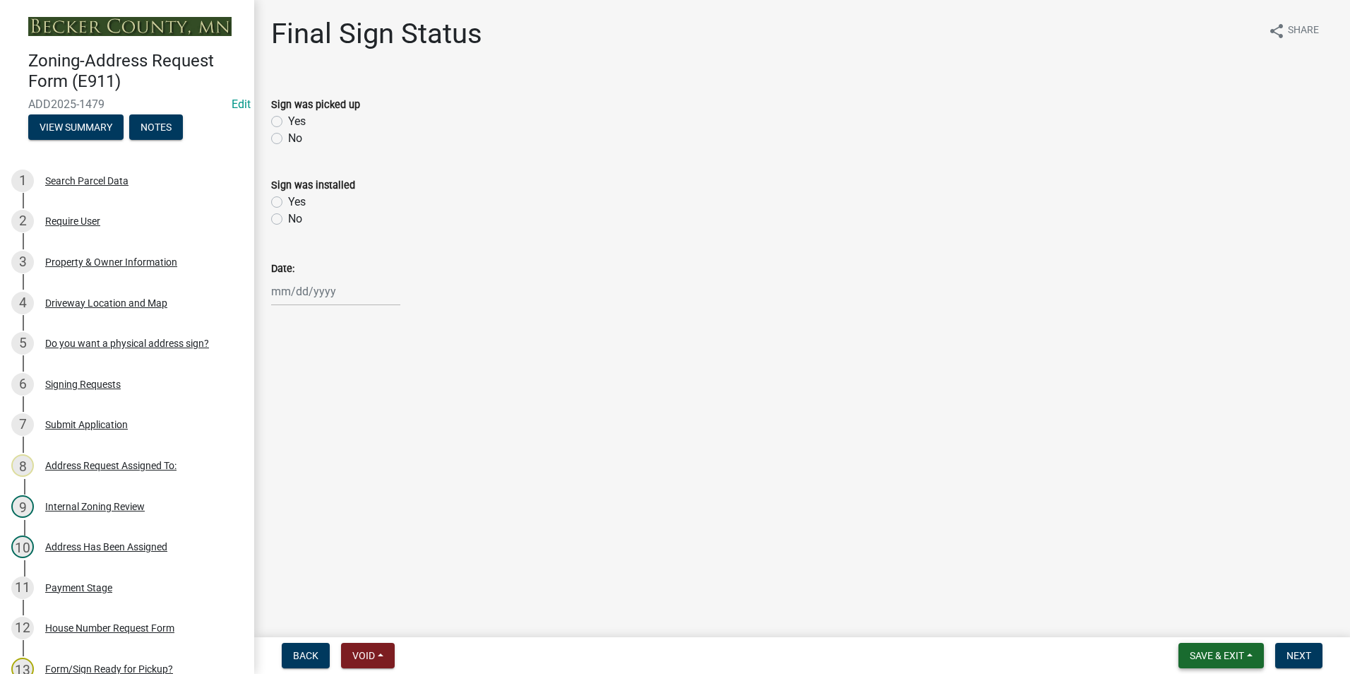
click at [1224, 658] on span "Save & Exit" at bounding box center [1217, 655] width 54 height 11
click at [1218, 624] on button "Save & Exit" at bounding box center [1207, 619] width 113 height 34
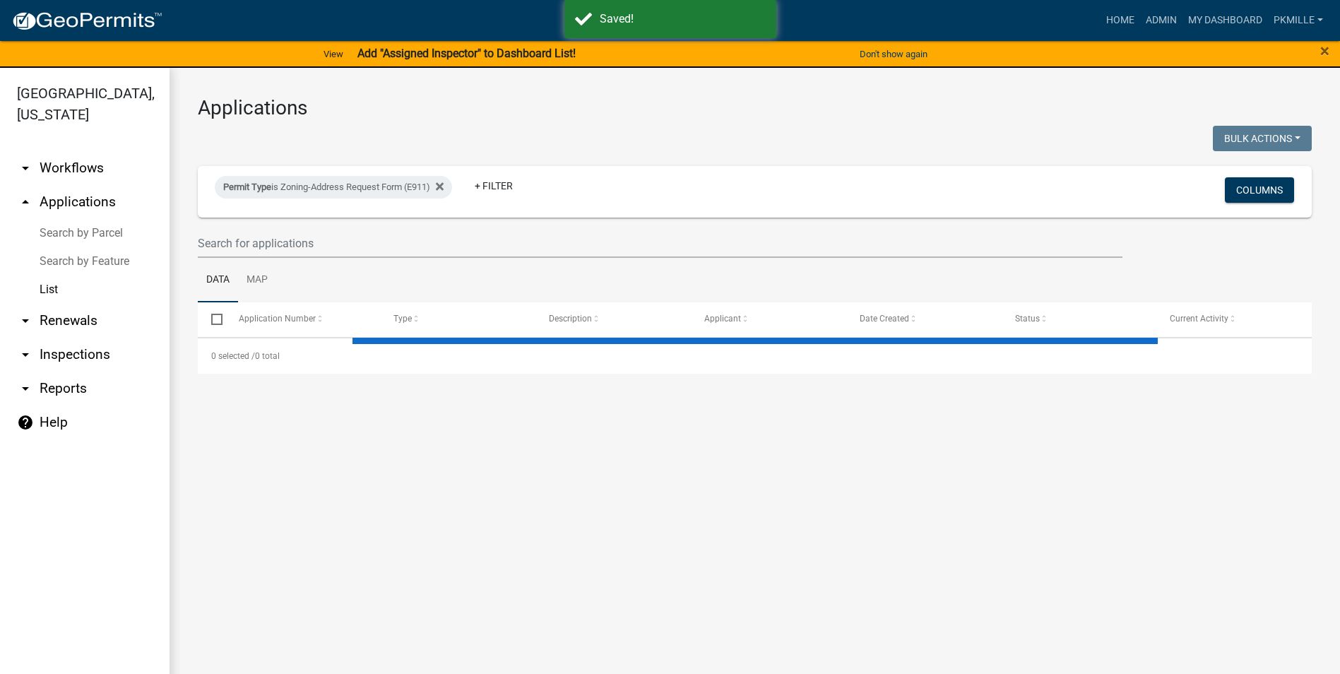
select select "2: 50"
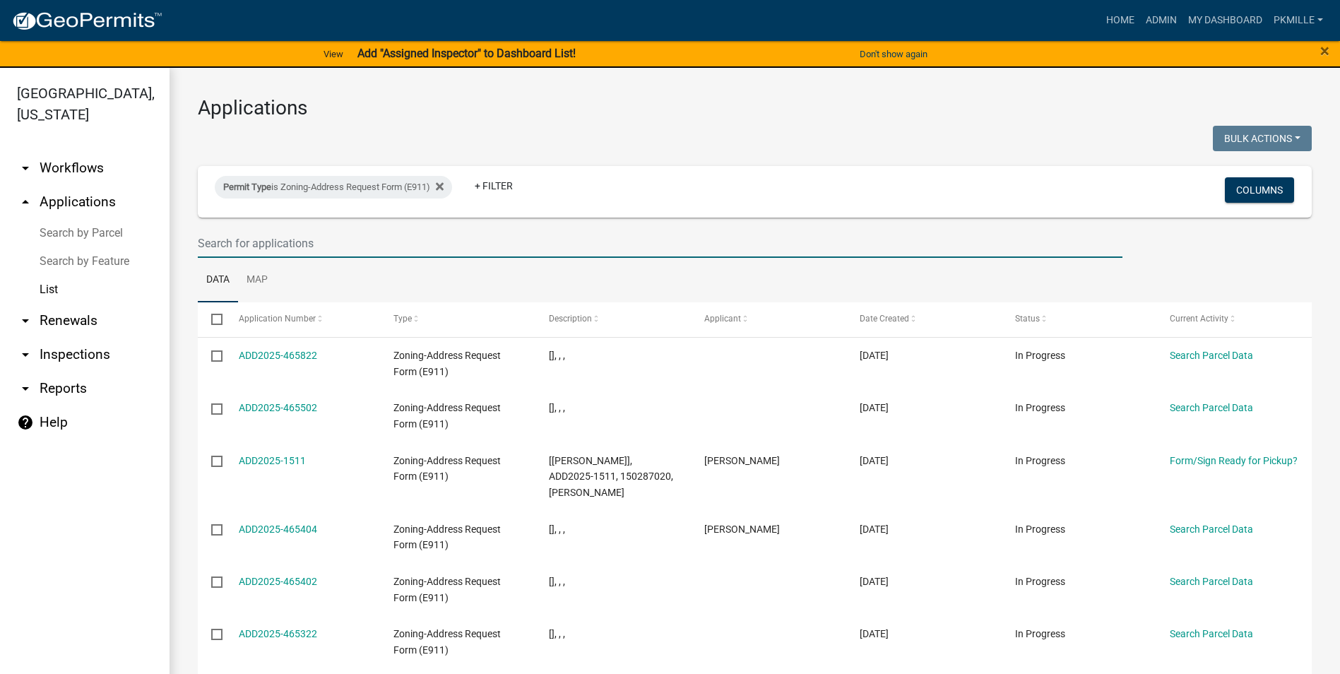
click at [273, 247] on input "text" at bounding box center [660, 243] width 925 height 29
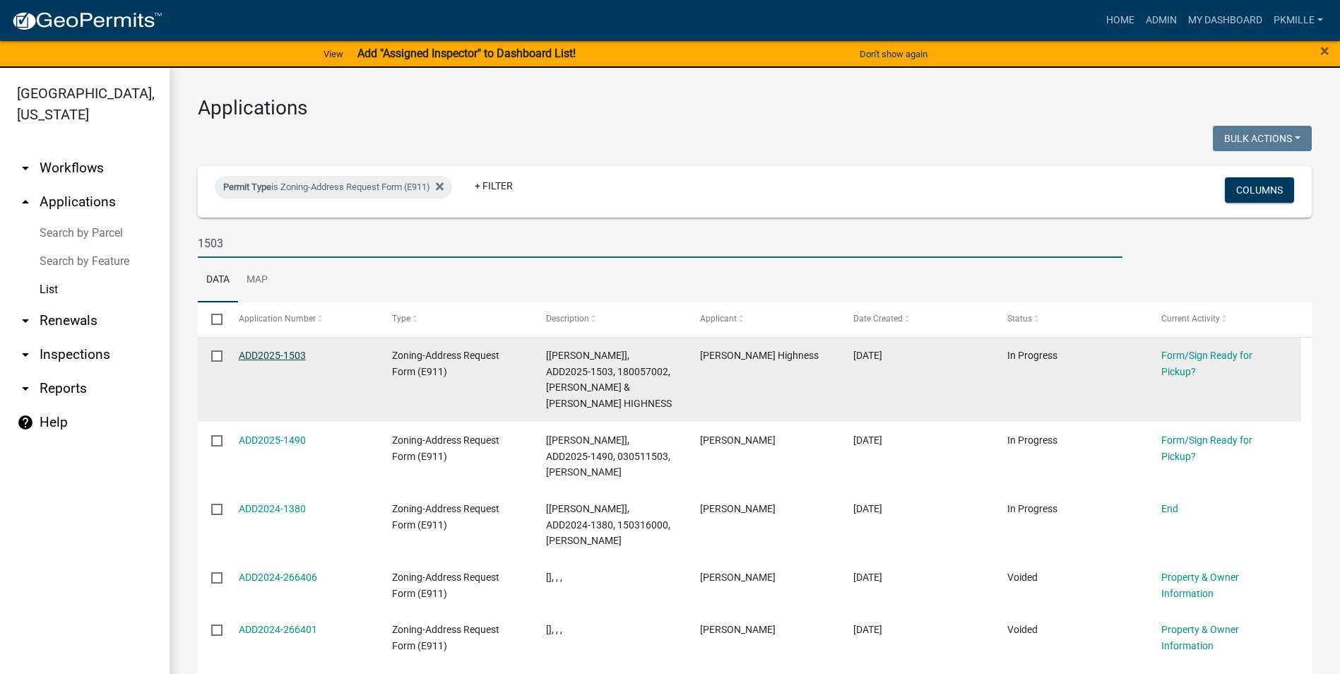
type input "1503"
click at [279, 350] on link "ADD2025-1503" at bounding box center [272, 355] width 67 height 11
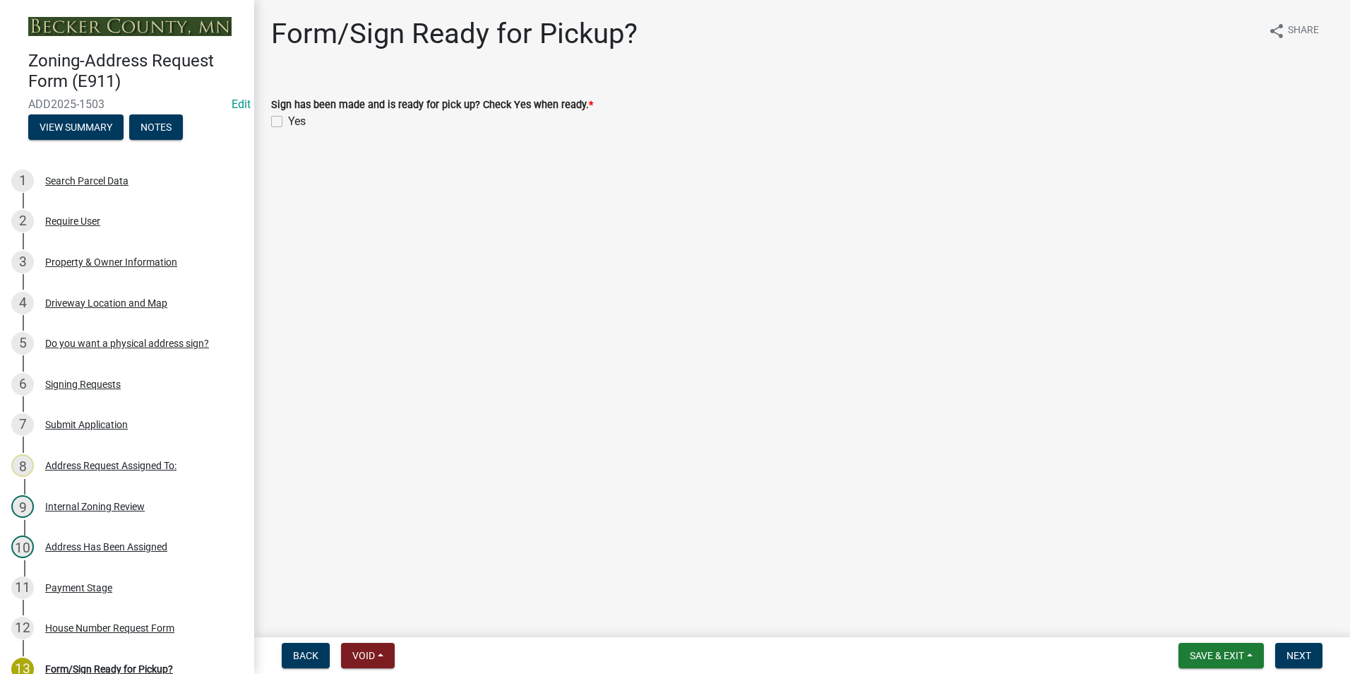
click at [288, 123] on label "Yes" at bounding box center [297, 121] width 18 height 17
click at [288, 122] on input "Yes" at bounding box center [292, 117] width 9 height 9
checkbox input "true"
click at [1253, 649] on button "Save & Exit" at bounding box center [1221, 655] width 85 height 25
click at [1184, 578] on button "Save" at bounding box center [1207, 585] width 113 height 34
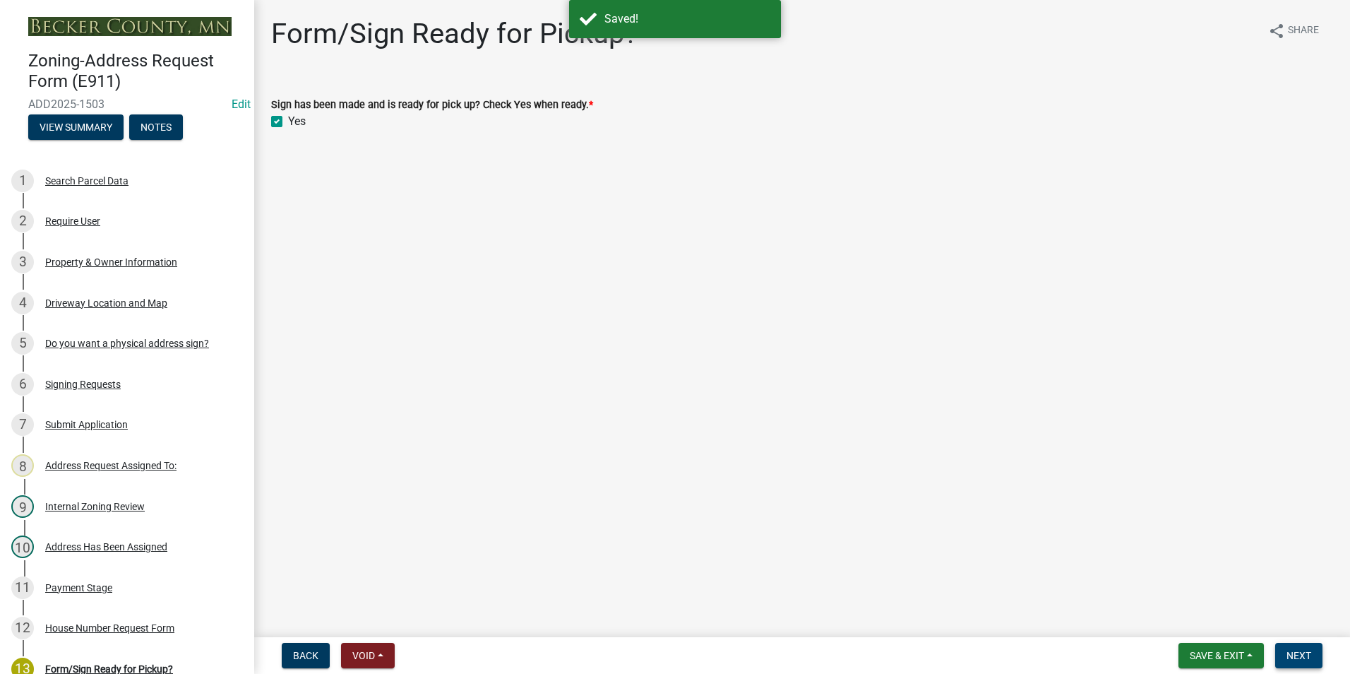
click at [1302, 657] on span "Next" at bounding box center [1299, 655] width 25 height 11
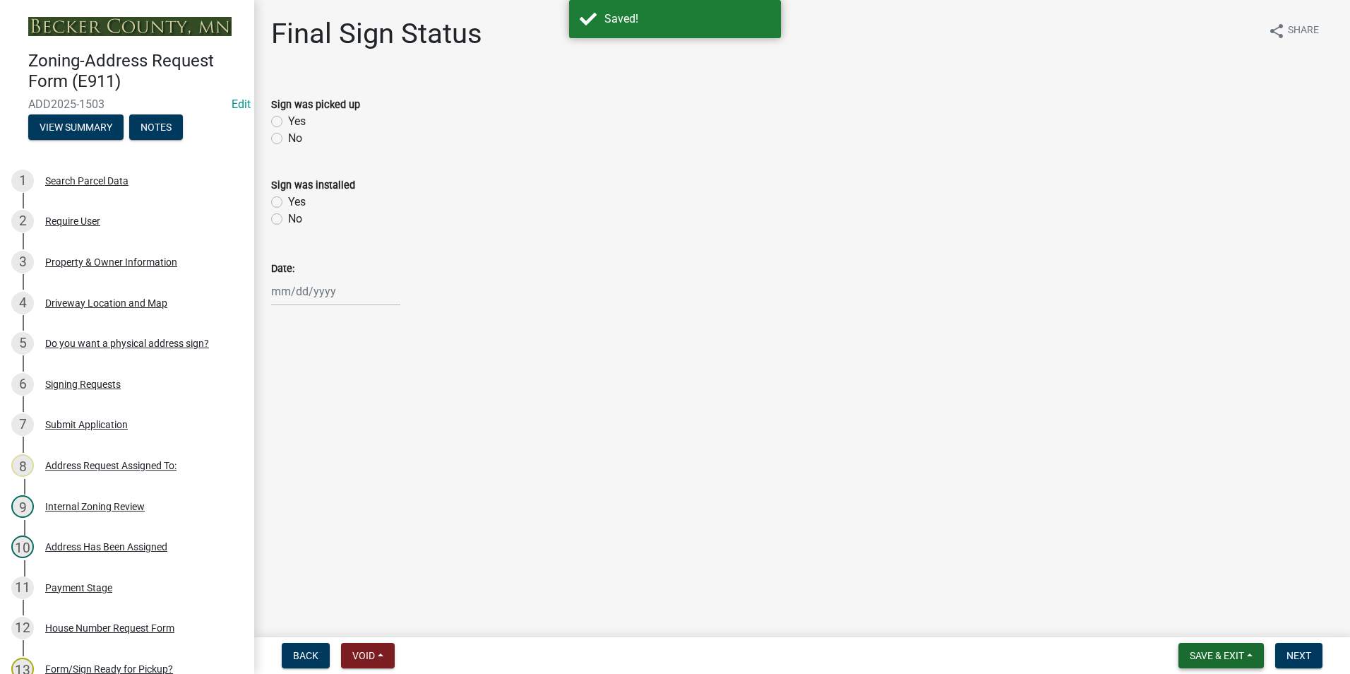
click at [1209, 661] on span "Save & Exit" at bounding box center [1217, 655] width 54 height 11
click at [1203, 626] on button "Save & Exit" at bounding box center [1207, 619] width 113 height 34
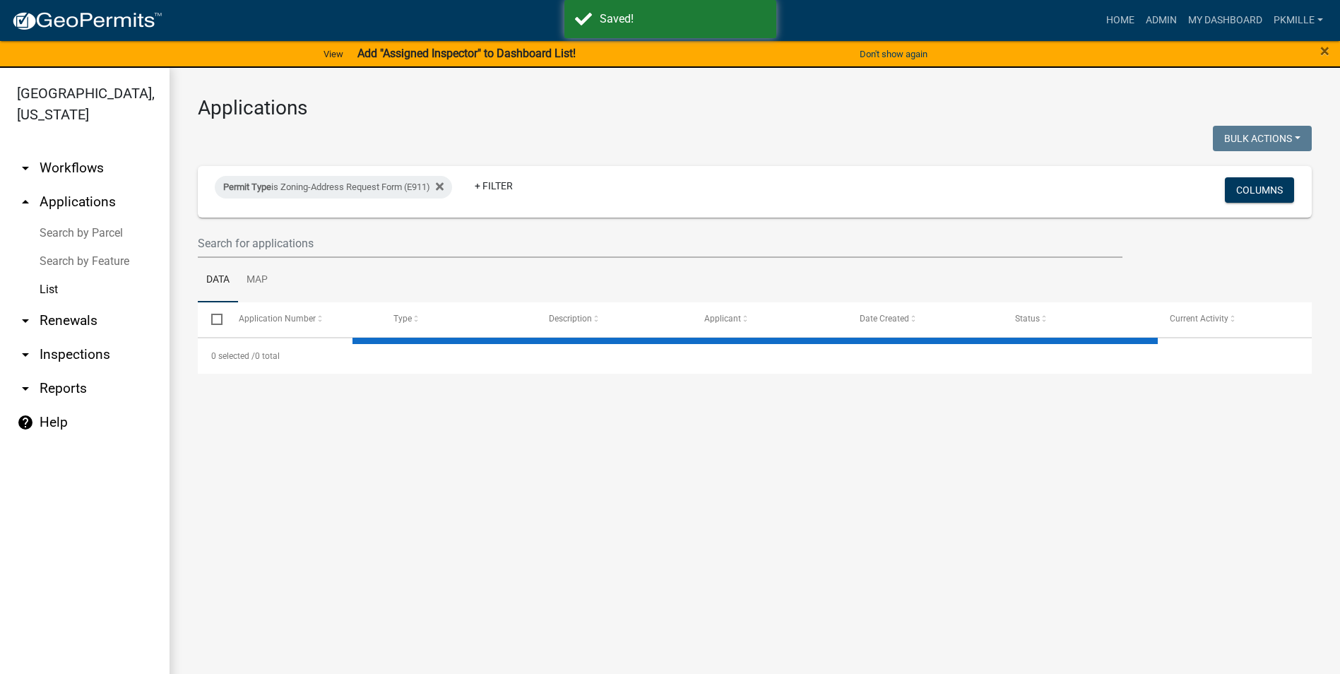
select select "2: 50"
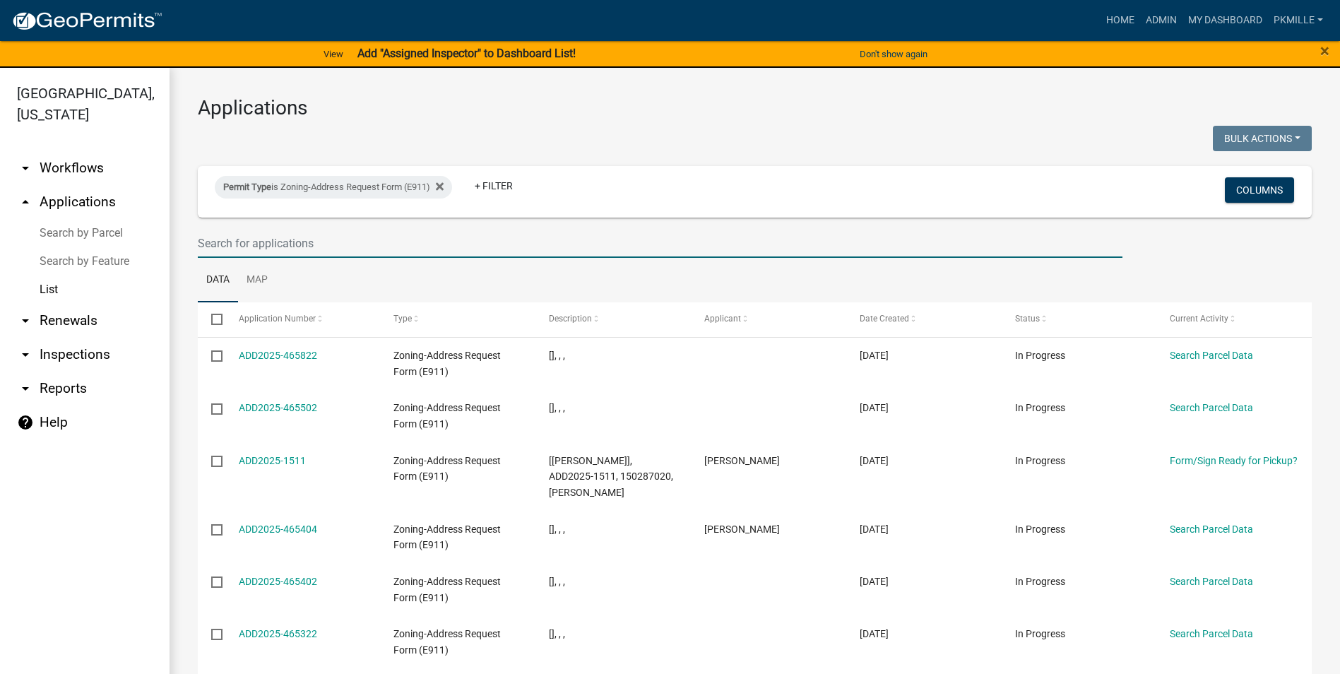
click at [218, 244] on input "text" at bounding box center [660, 243] width 925 height 29
type input "1505"
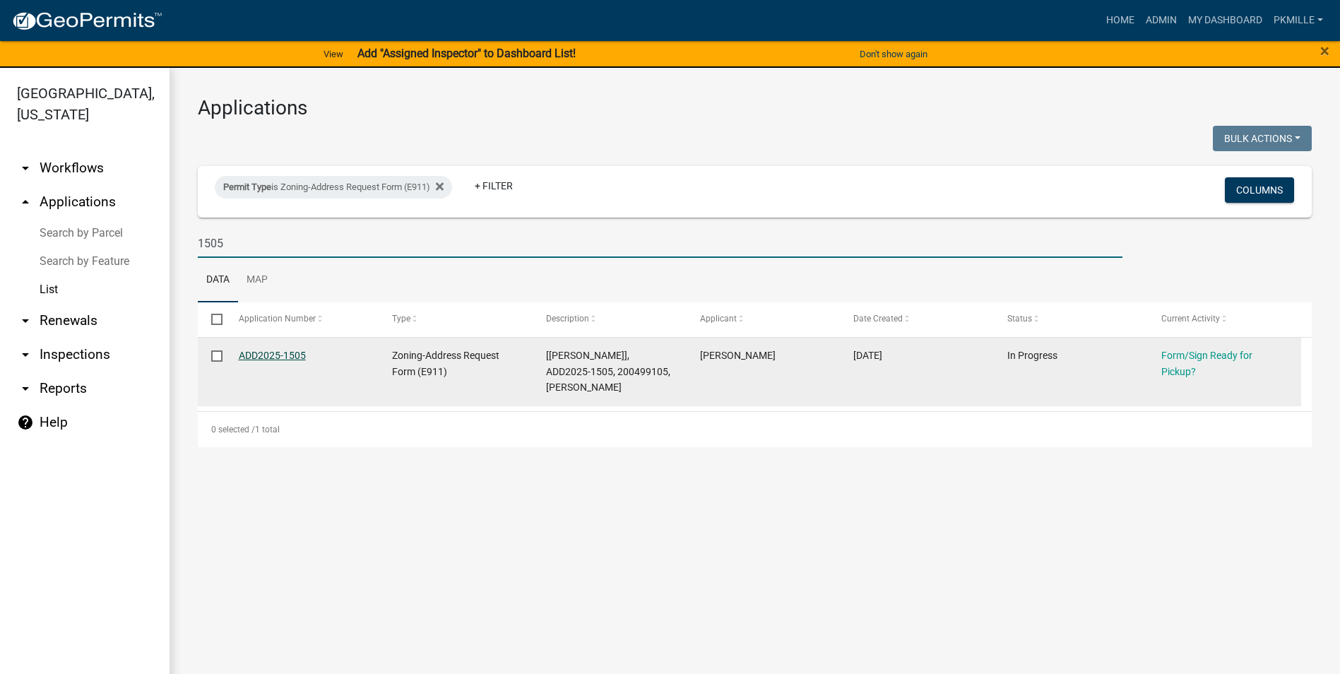
click at [275, 356] on link "ADD2025-1505" at bounding box center [272, 355] width 67 height 11
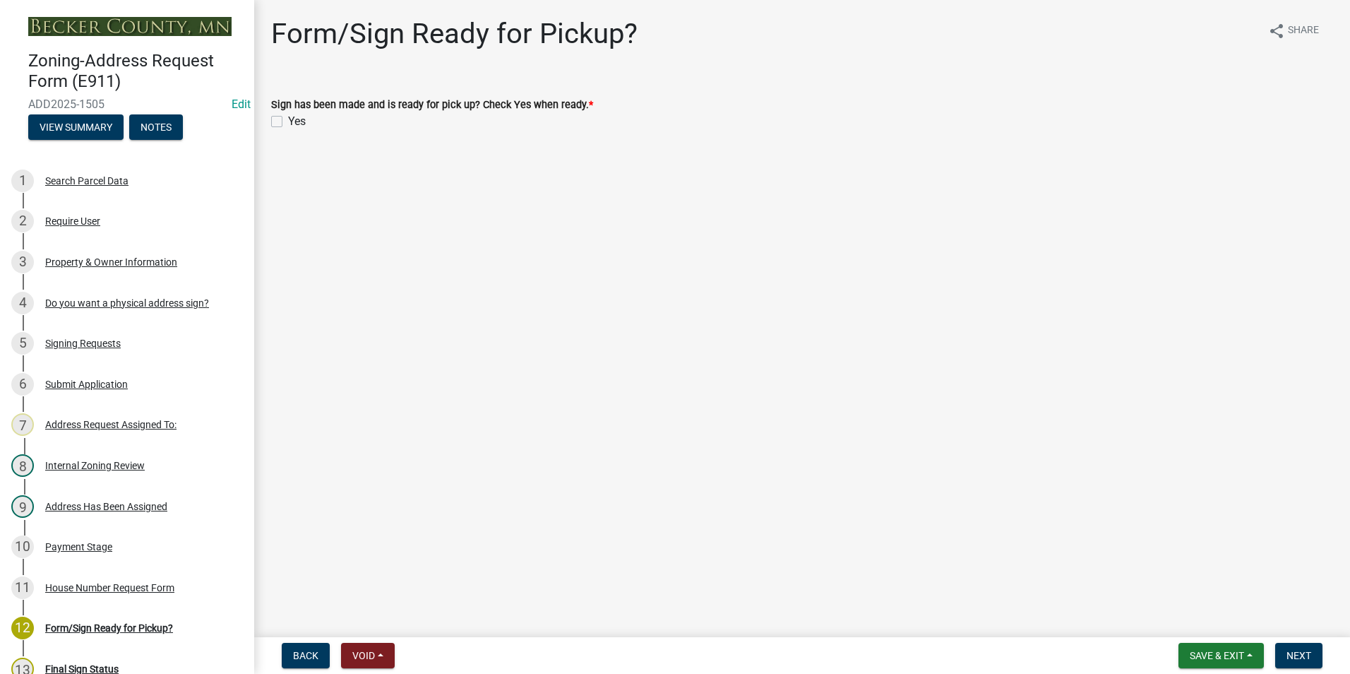
click at [288, 122] on label "Yes" at bounding box center [297, 121] width 18 height 17
click at [288, 122] on input "Yes" at bounding box center [292, 117] width 9 height 9
checkbox input "true"
click at [1217, 651] on span "Save & Exit" at bounding box center [1217, 655] width 54 height 11
click at [1190, 578] on button "Save" at bounding box center [1207, 585] width 113 height 34
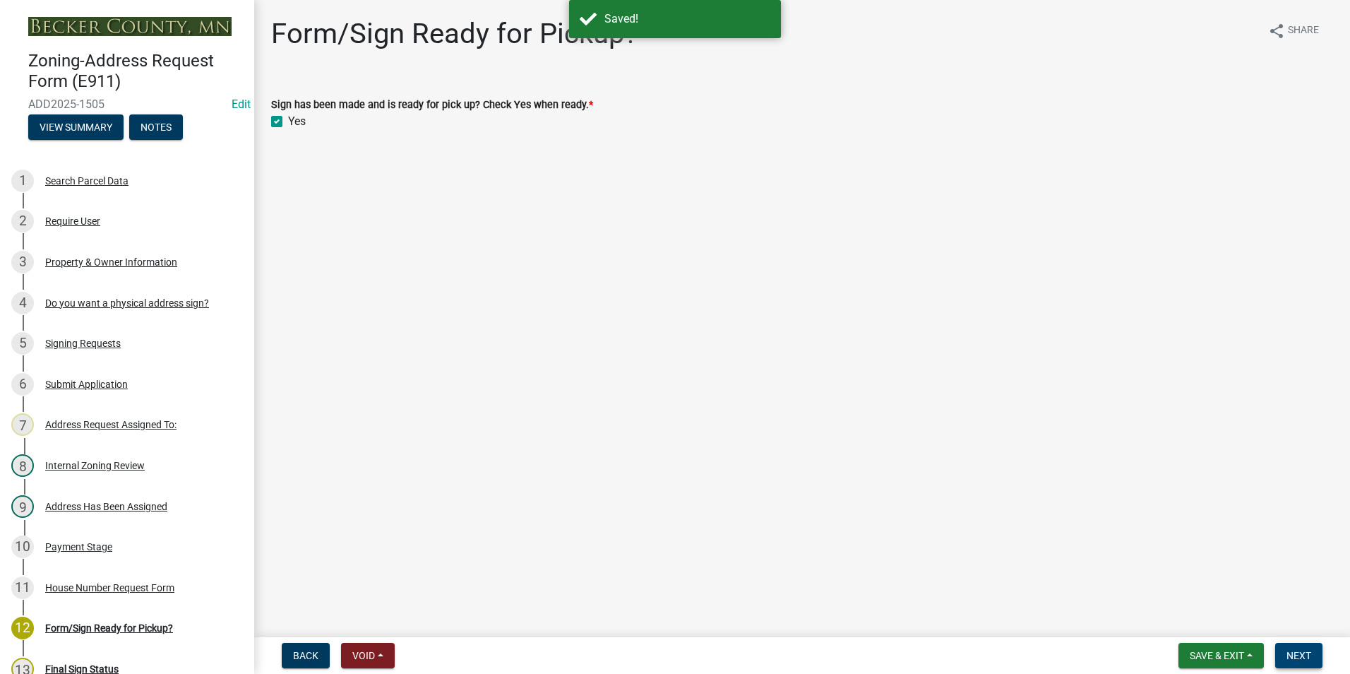
click at [1300, 650] on span "Next" at bounding box center [1299, 655] width 25 height 11
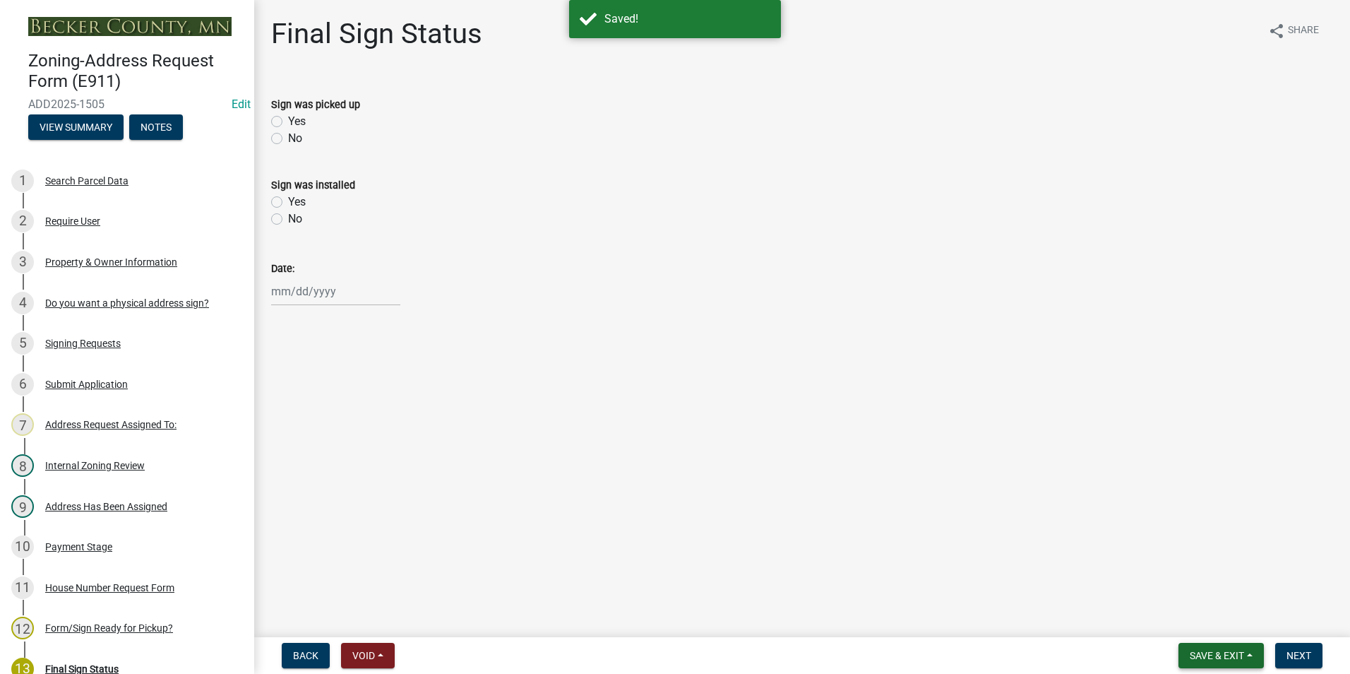
click at [1217, 655] on span "Save & Exit" at bounding box center [1217, 655] width 54 height 11
click at [1216, 622] on button "Save & Exit" at bounding box center [1207, 619] width 113 height 34
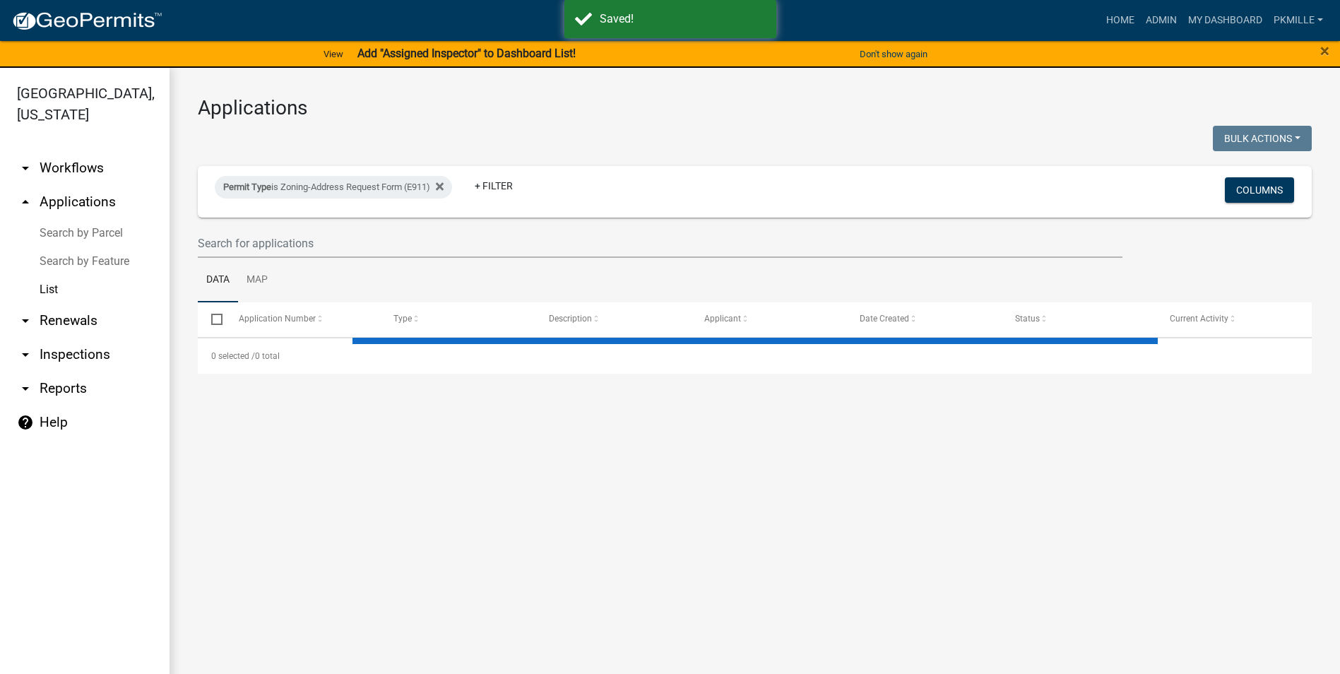
select select "2: 50"
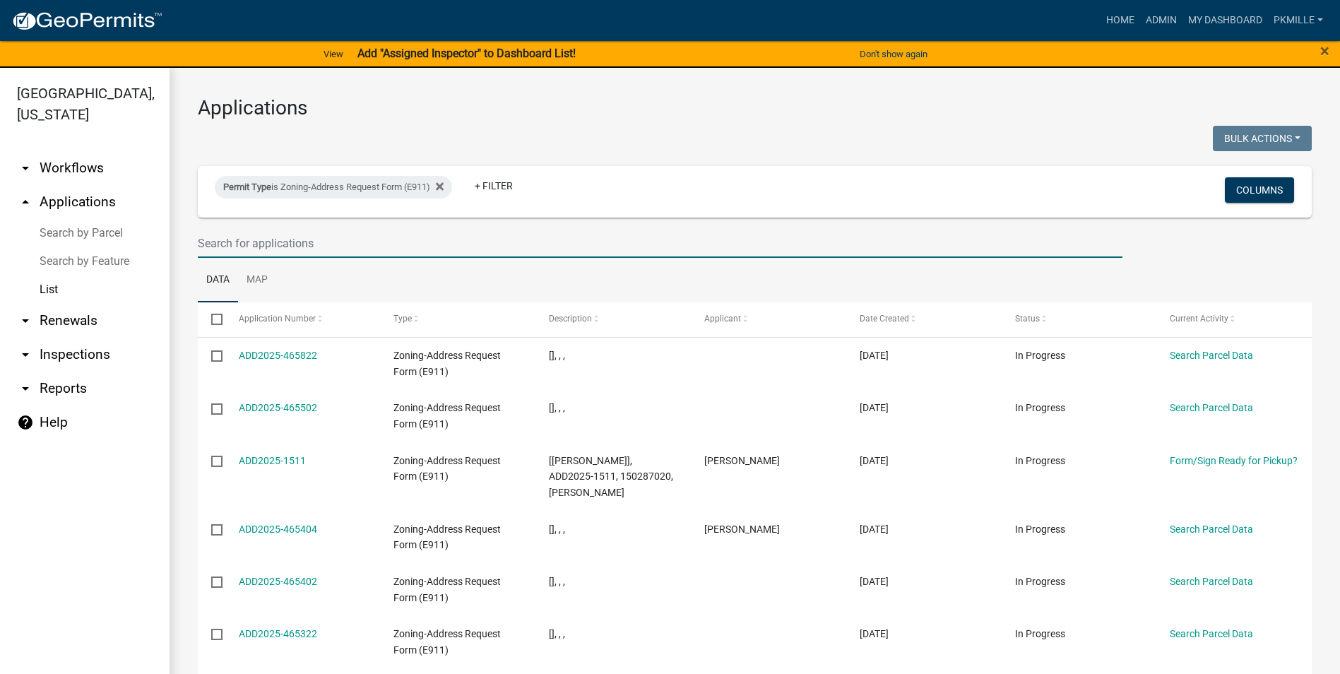
click at [385, 237] on input "text" at bounding box center [660, 243] width 925 height 29
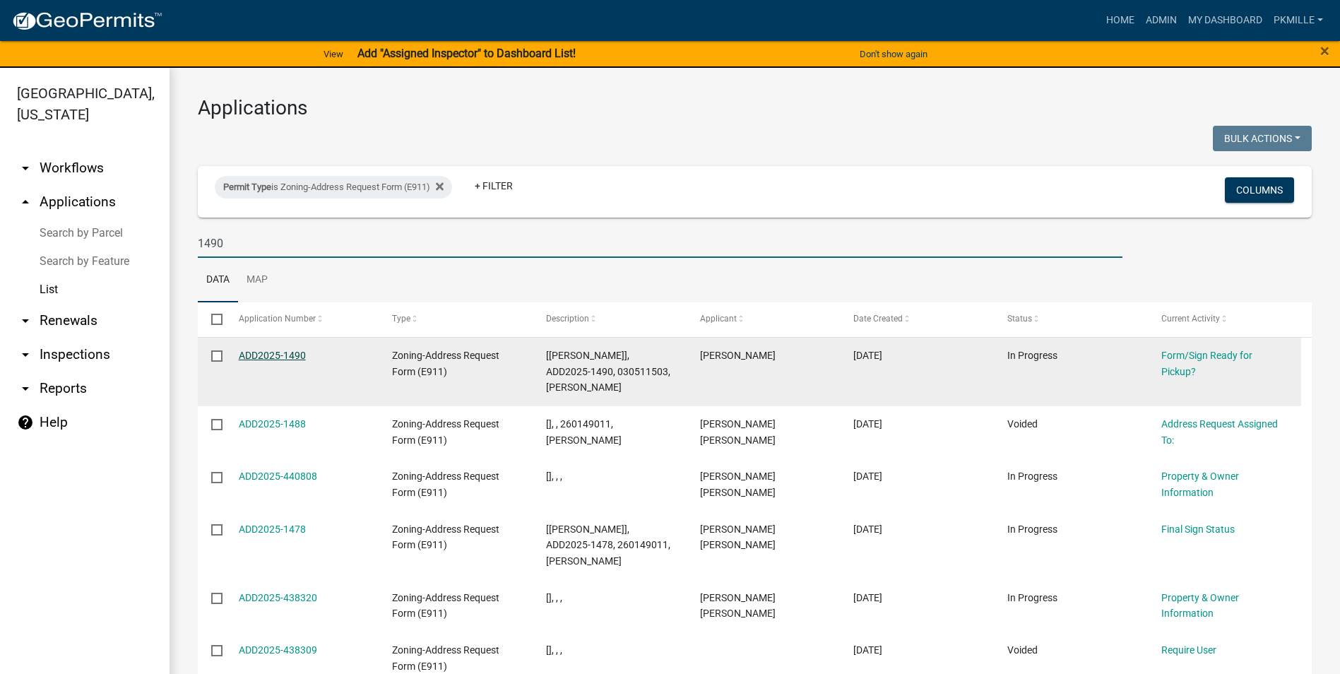
type input "1490"
click at [290, 353] on link "ADD2025-1490" at bounding box center [272, 355] width 67 height 11
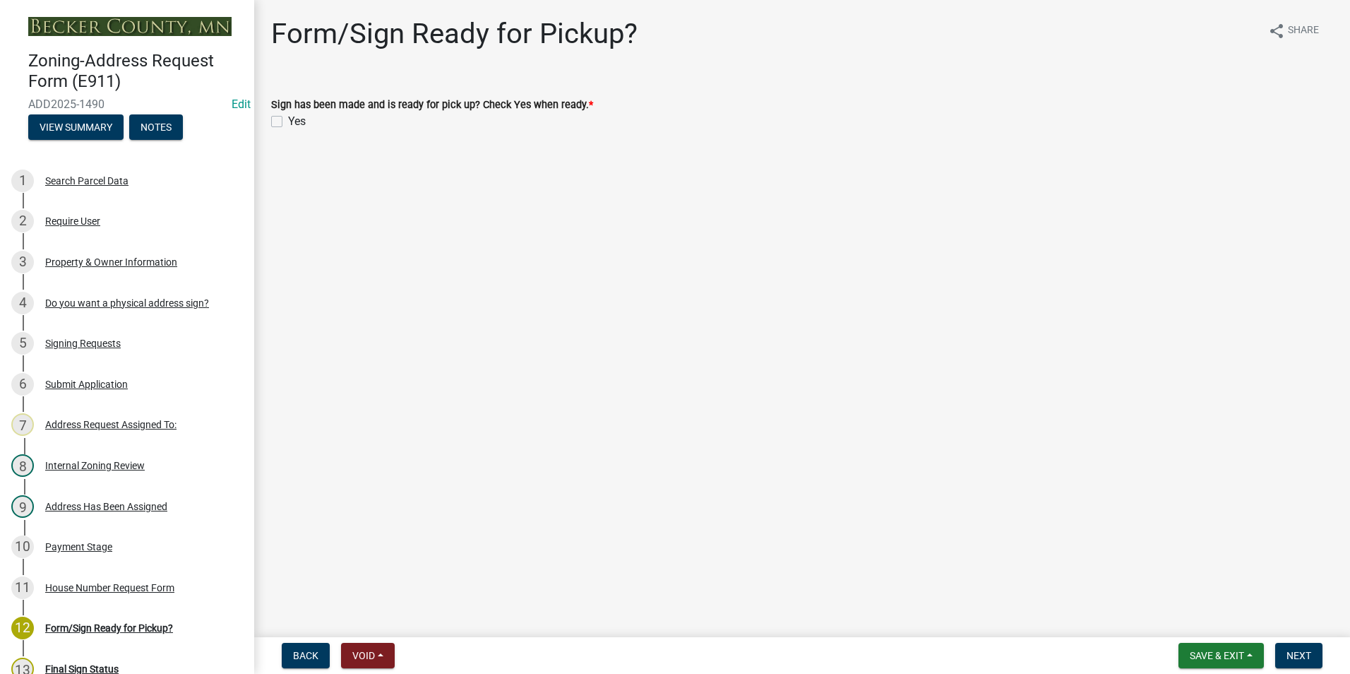
click at [288, 121] on label "Yes" at bounding box center [297, 121] width 18 height 17
click at [288, 121] on input "Yes" at bounding box center [292, 117] width 9 height 9
checkbox input "true"
click at [1240, 663] on button "Save & Exit" at bounding box center [1221, 655] width 85 height 25
click at [1225, 599] on button "Save" at bounding box center [1207, 585] width 113 height 34
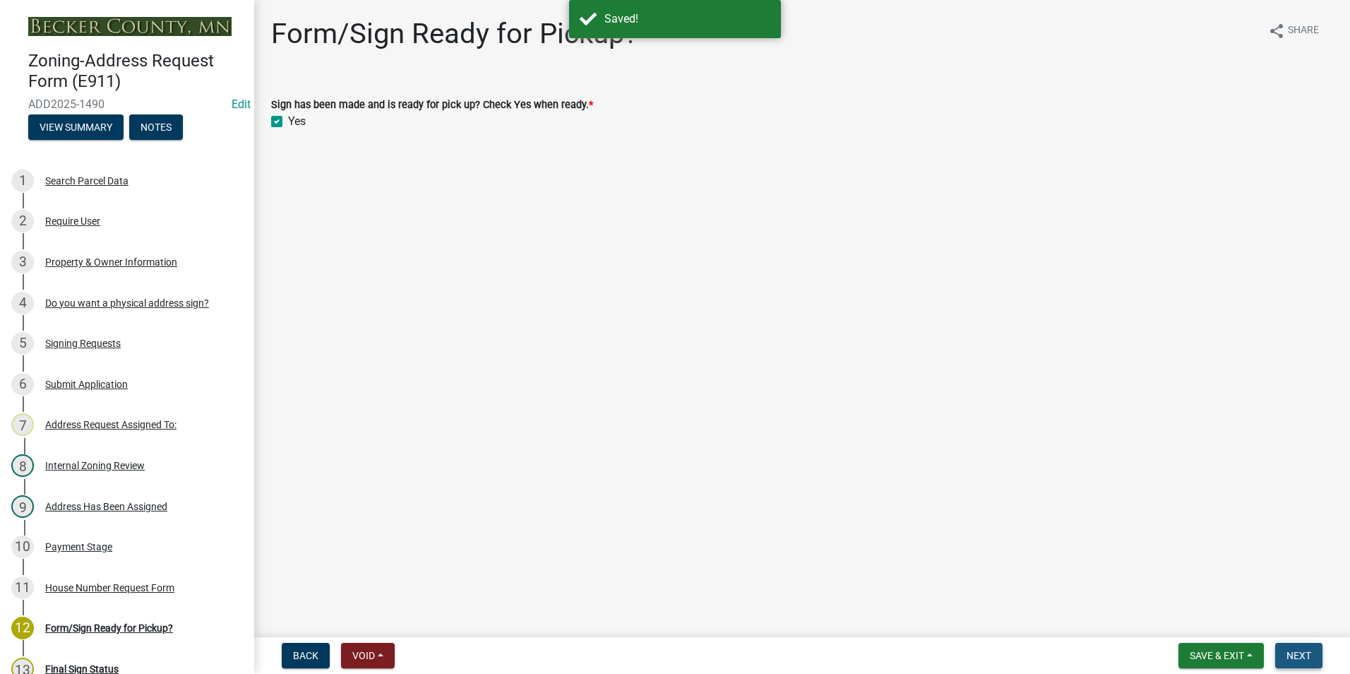
click at [1308, 645] on button "Next" at bounding box center [1299, 655] width 47 height 25
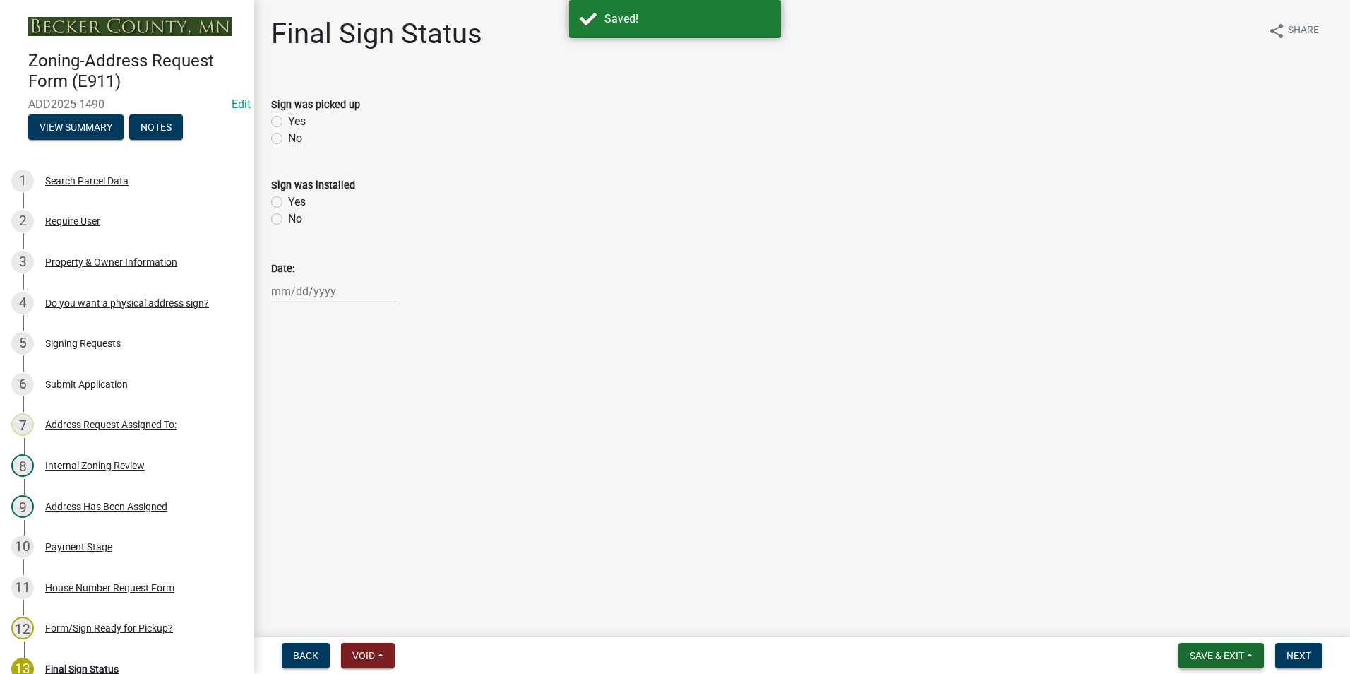
click at [1226, 653] on span "Save & Exit" at bounding box center [1217, 655] width 54 height 11
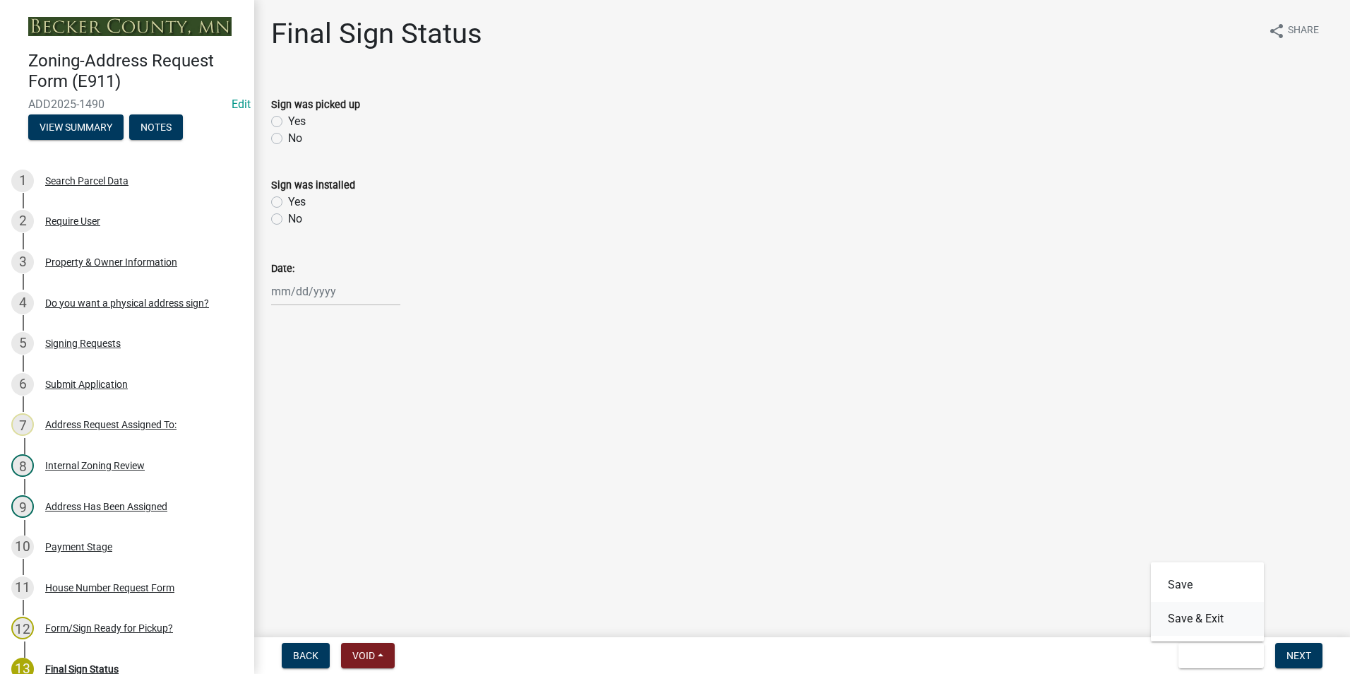
click at [1223, 627] on button "Save & Exit" at bounding box center [1207, 619] width 113 height 34
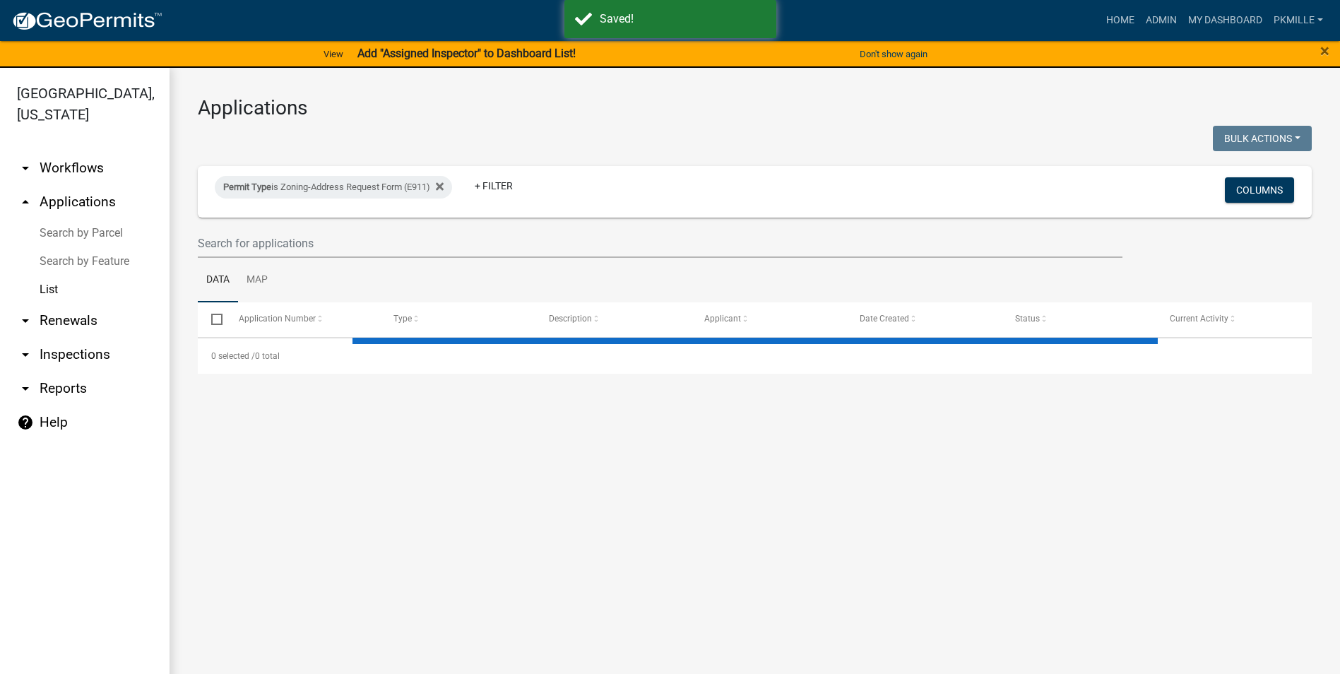
select select "2: 50"
